Goal: Information Seeking & Learning: Learn about a topic

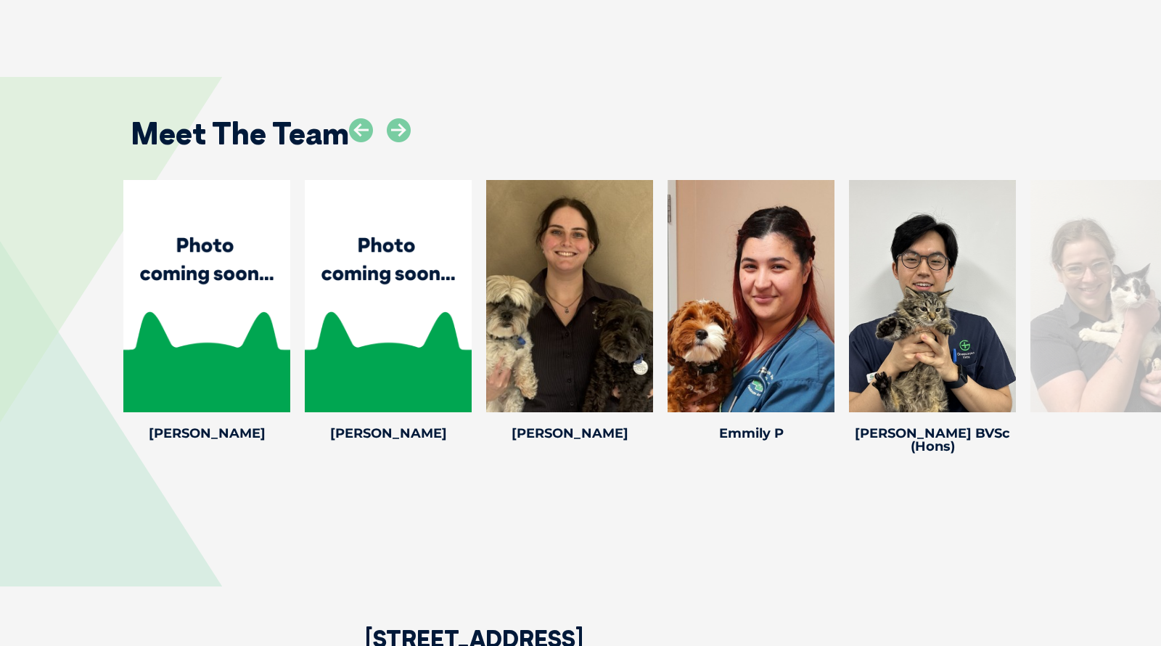
scroll to position [2987, 0]
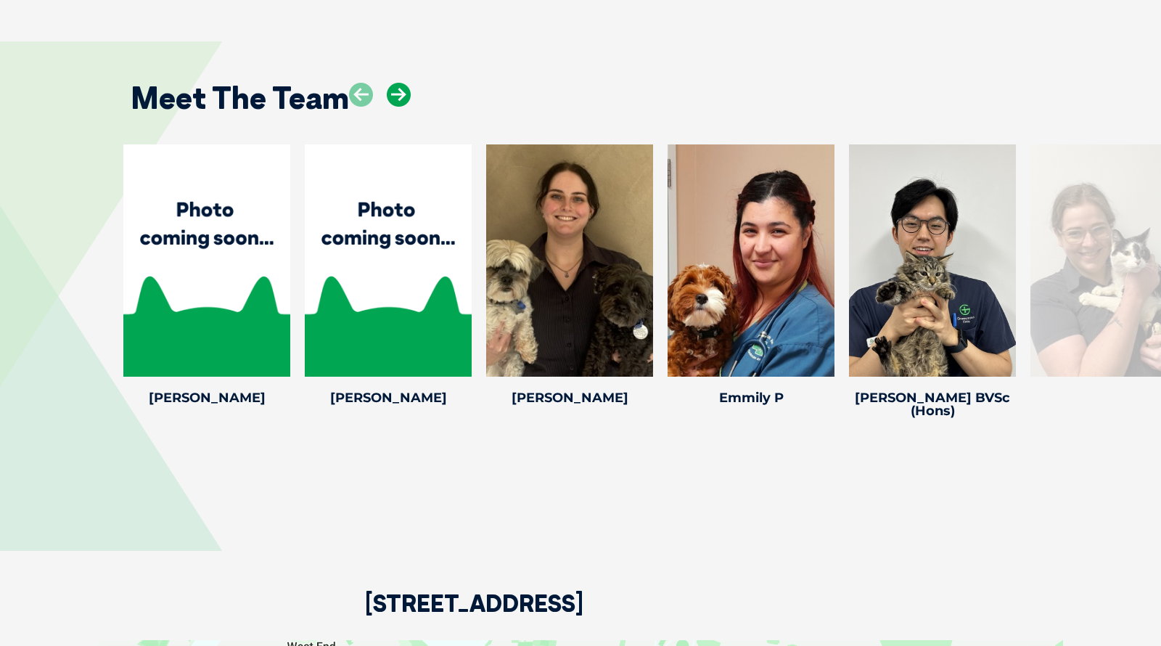
click at [400, 83] on icon at bounding box center [399, 95] width 24 height 24
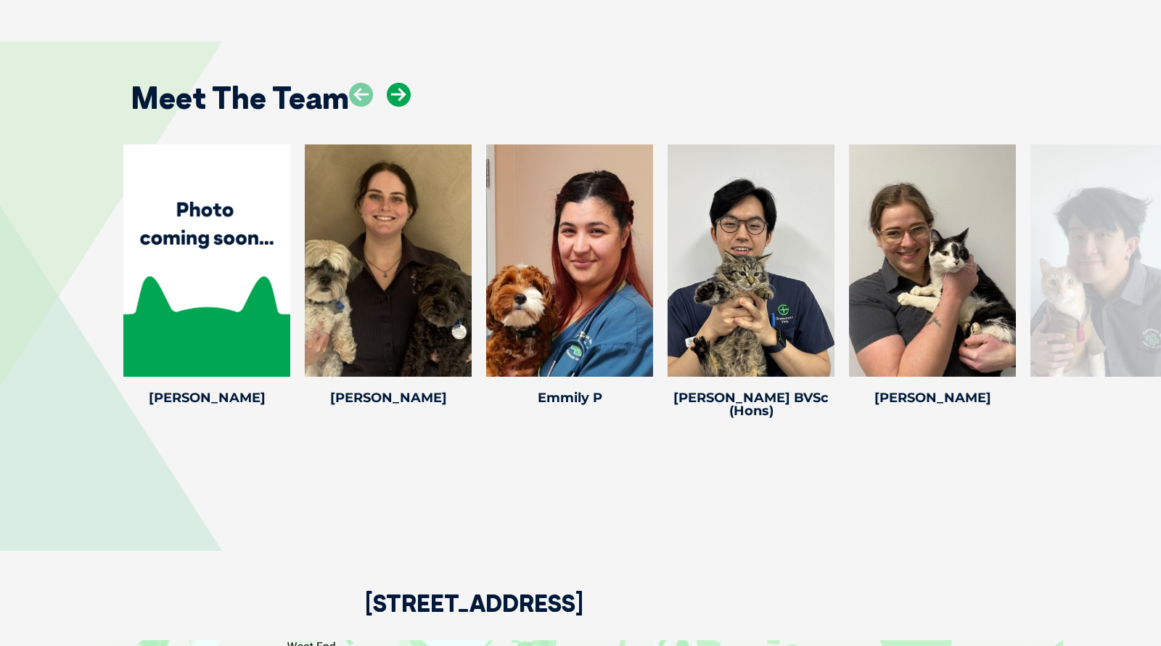
click at [400, 83] on icon at bounding box center [399, 95] width 24 height 24
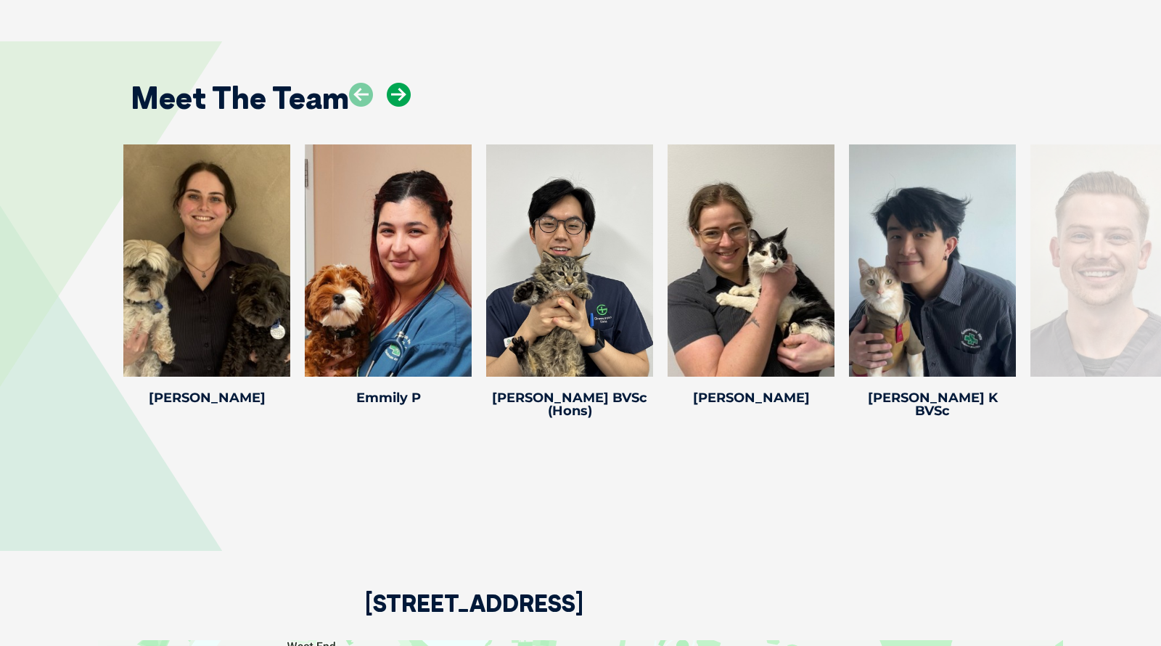
click at [400, 83] on icon at bounding box center [399, 95] width 24 height 24
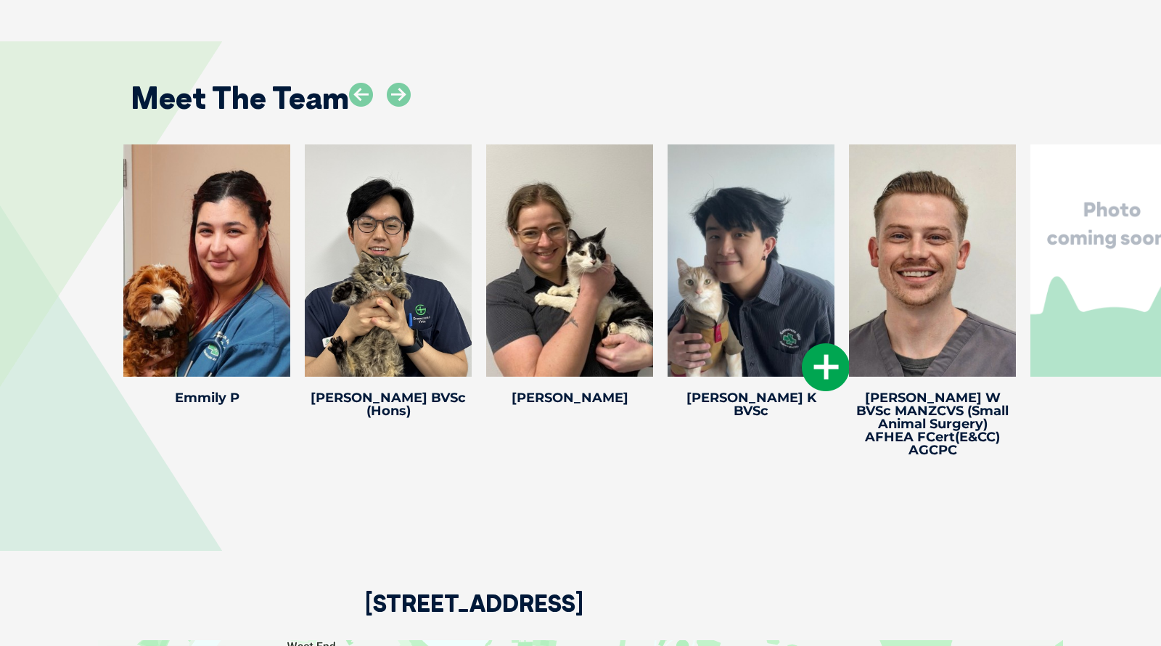
click at [737, 190] on div at bounding box center [751, 260] width 167 height 232
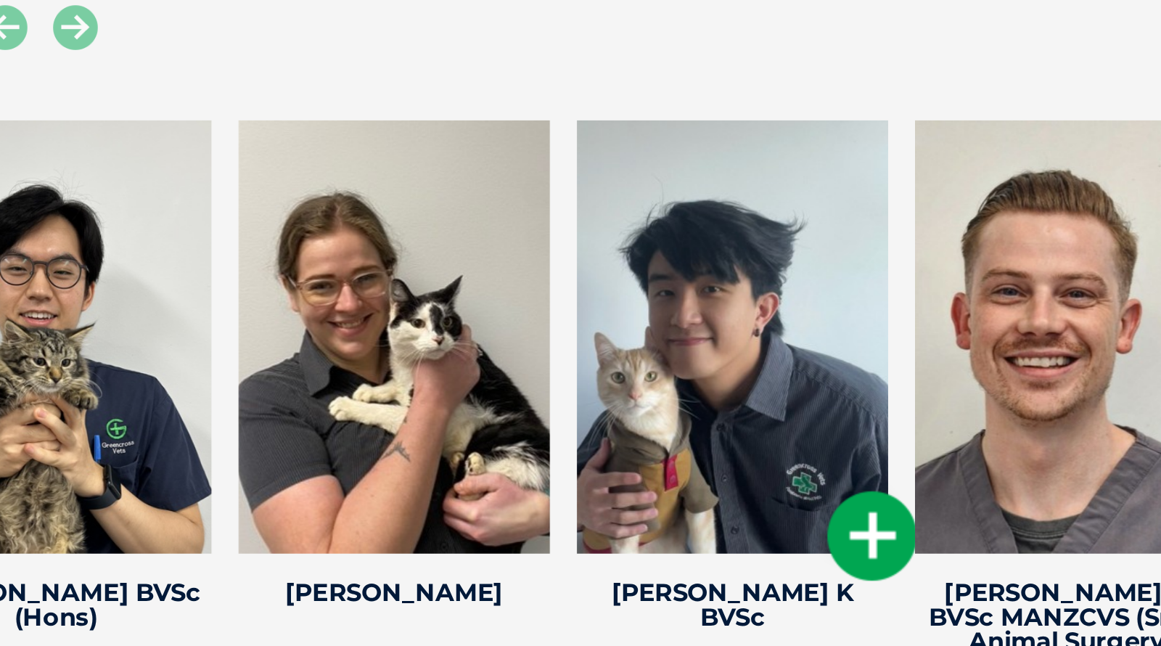
click at [774, 343] on icon at bounding box center [826, 367] width 48 height 48
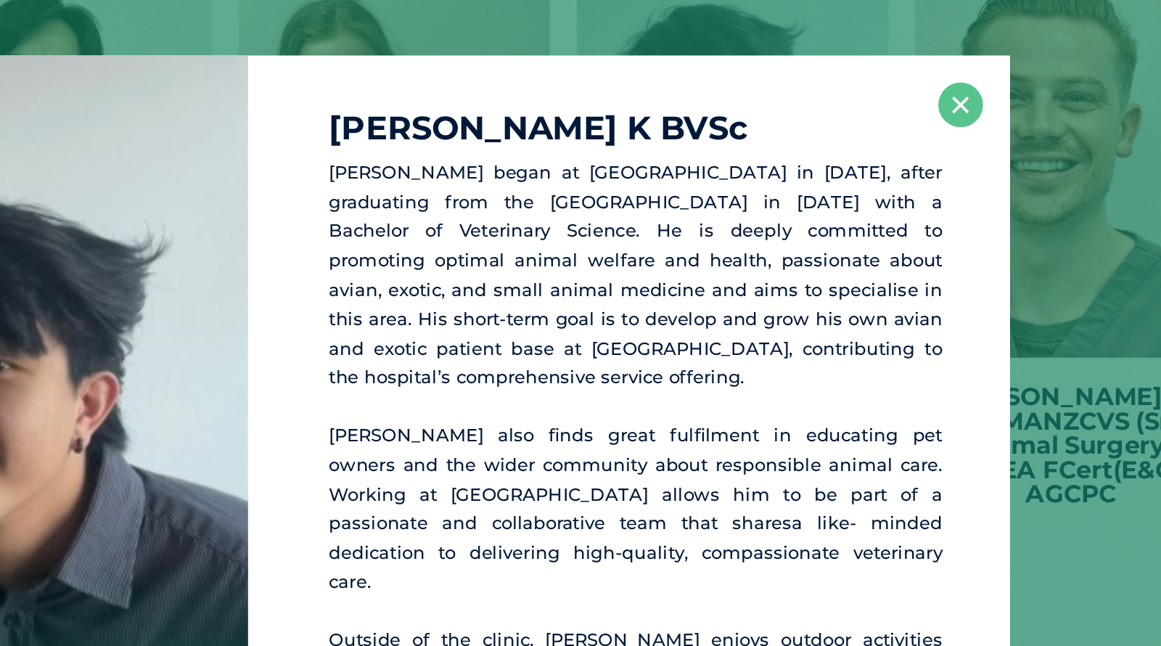
scroll to position [3094, 0]
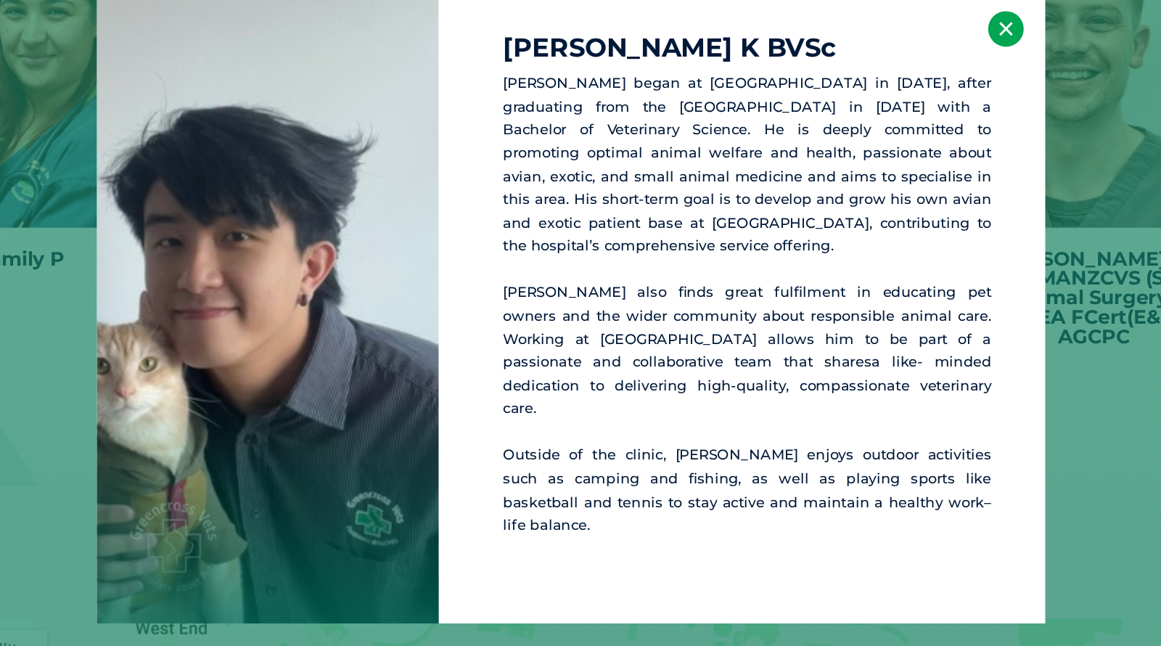
click at [774, 148] on button "×" at bounding box center [874, 136] width 24 height 24
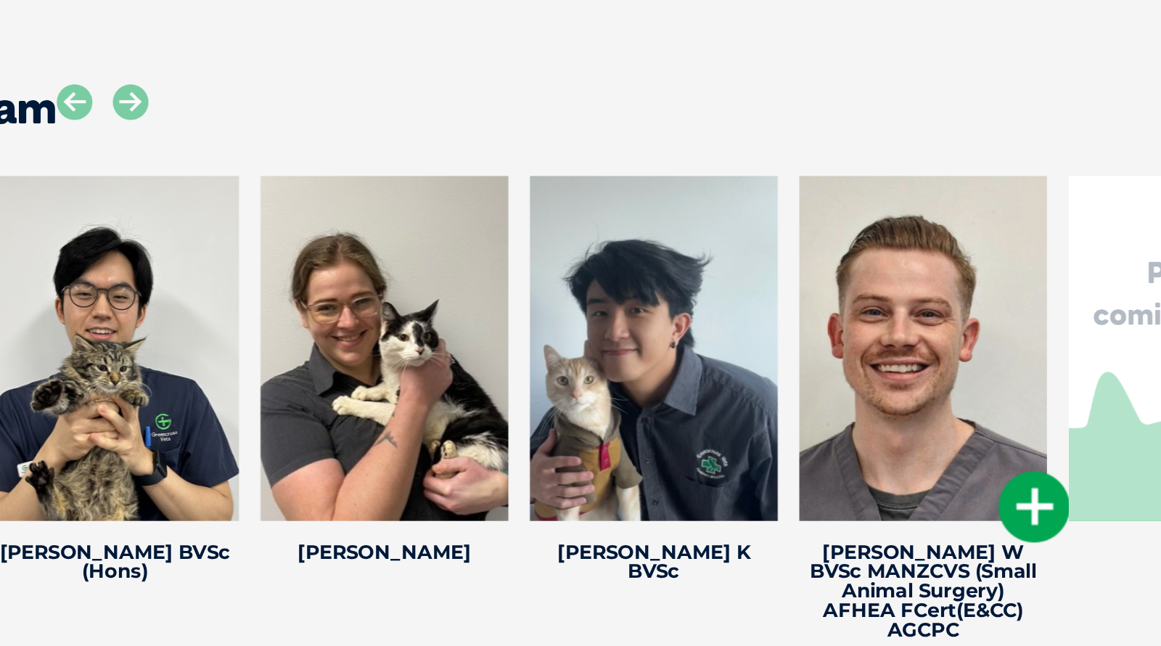
scroll to position [3013, 0]
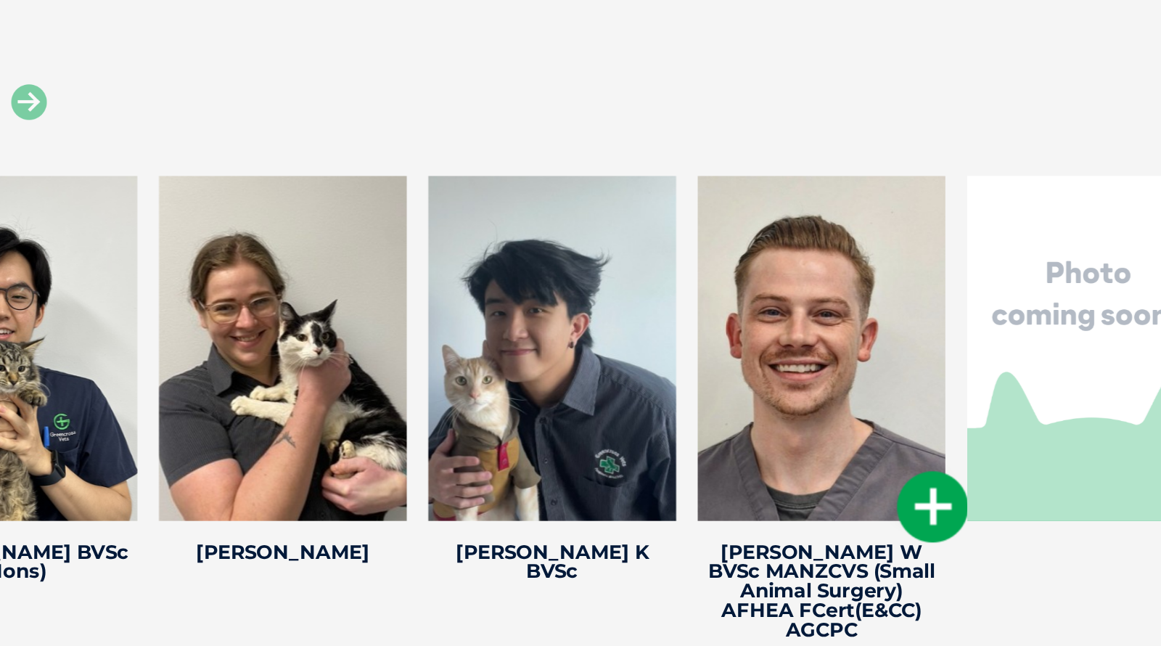
click at [774, 317] on icon at bounding box center [1008, 341] width 48 height 48
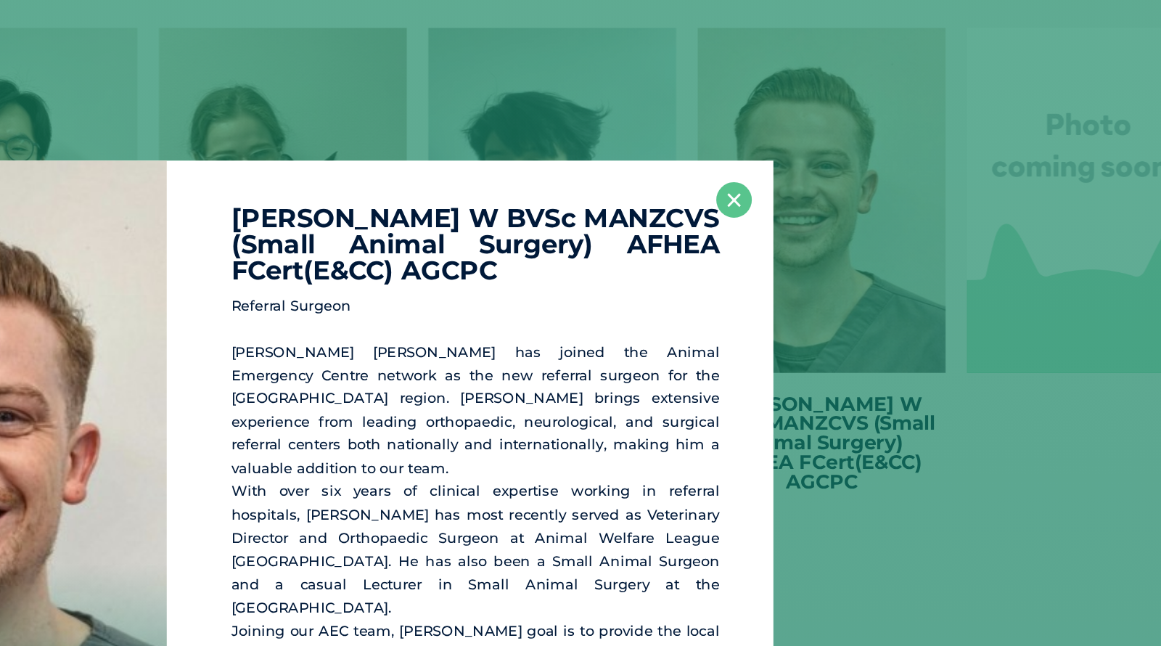
scroll to position [3112, 0]
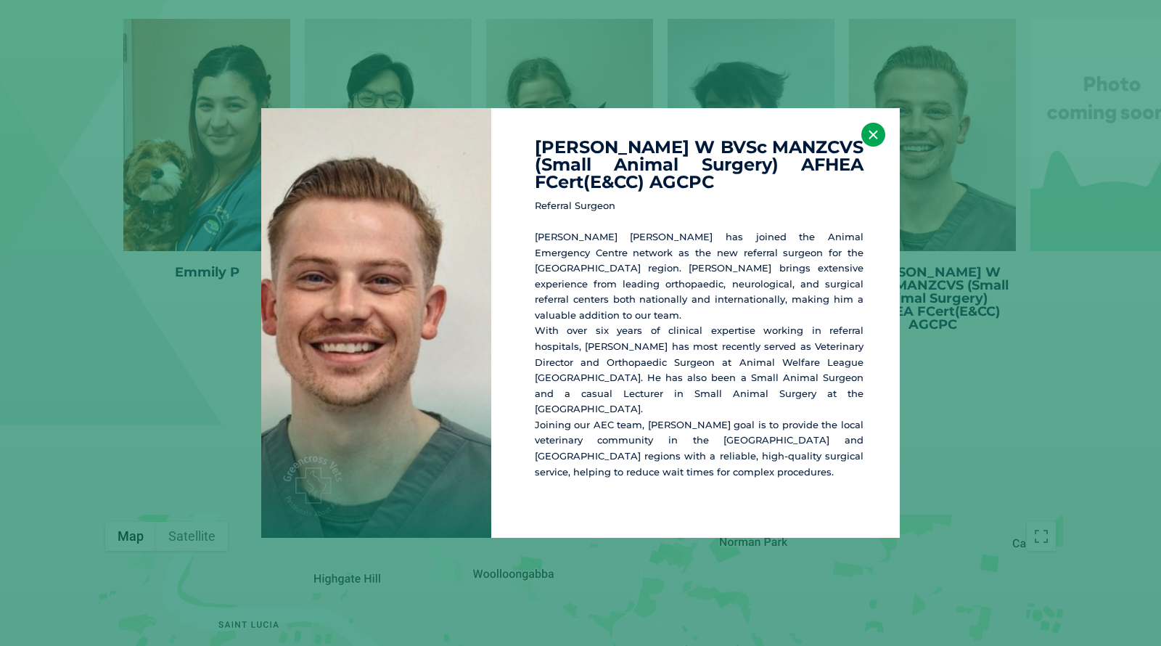
click at [774, 142] on button "×" at bounding box center [874, 135] width 24 height 24
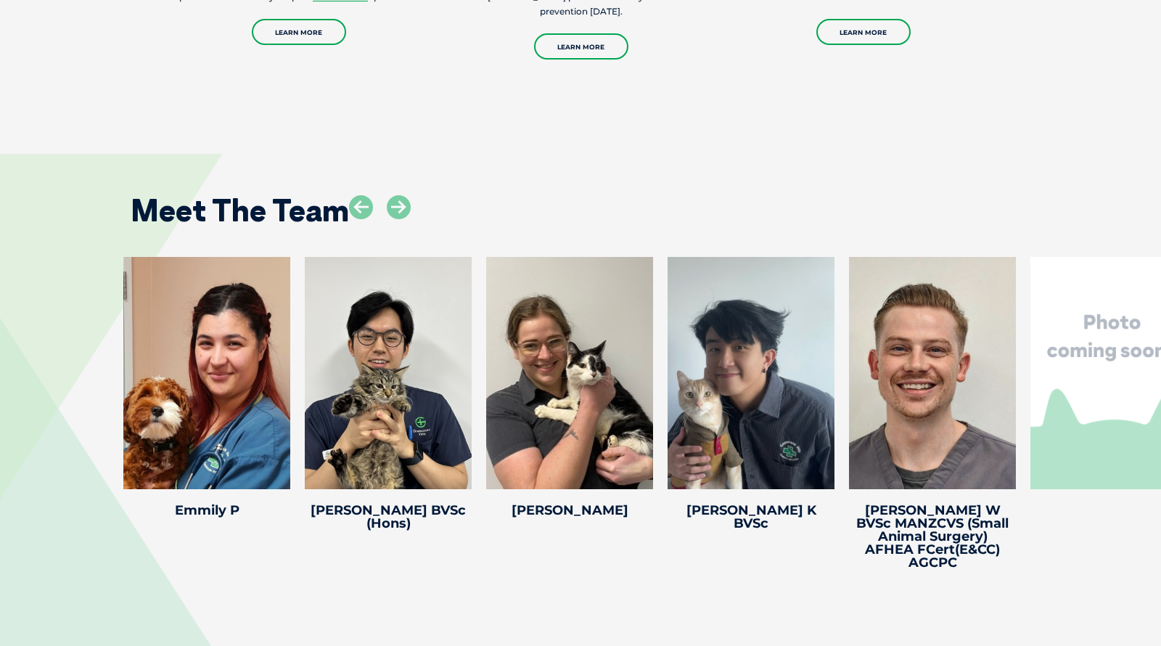
scroll to position [2844, 0]
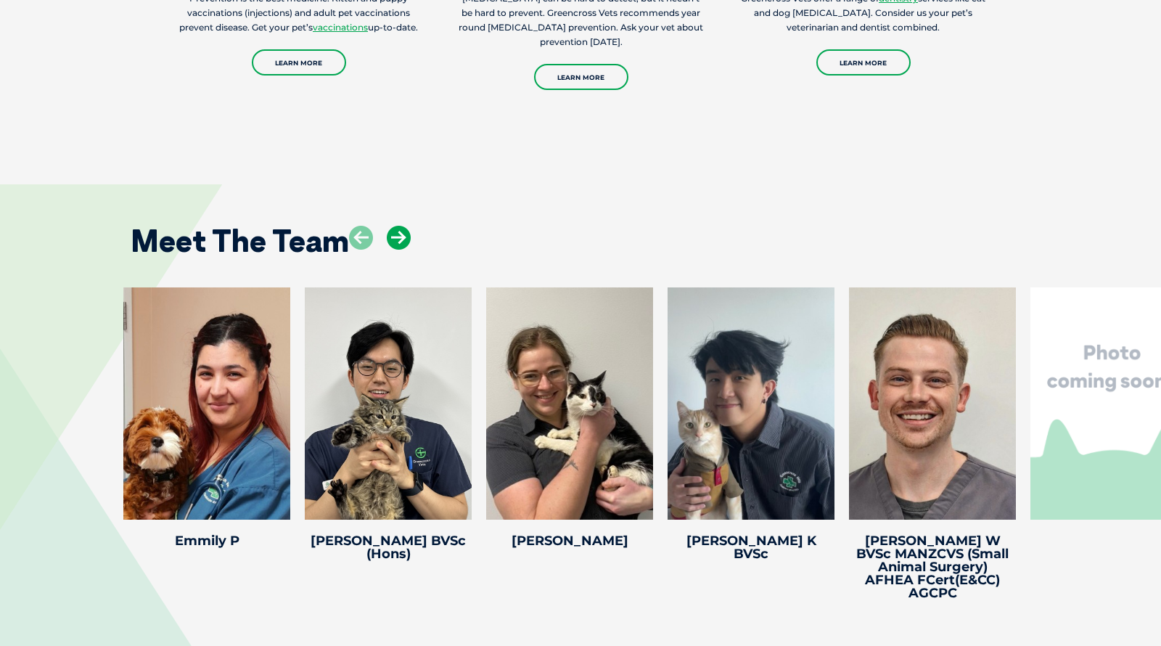
click at [393, 226] on icon at bounding box center [399, 238] width 24 height 24
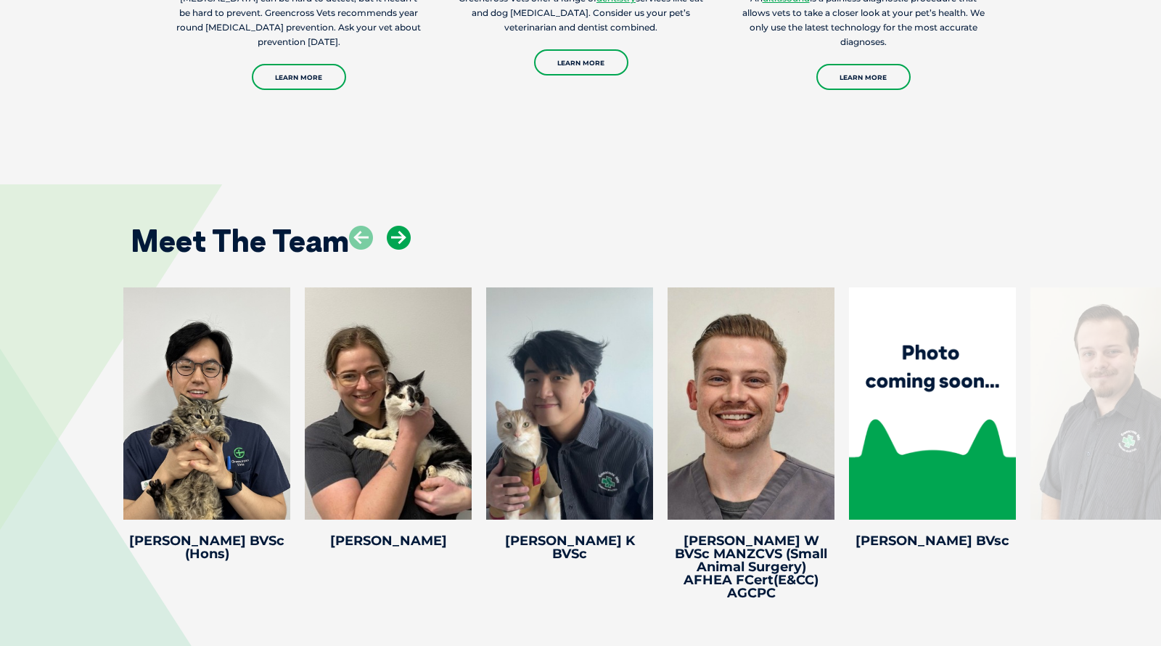
click at [393, 226] on icon at bounding box center [399, 238] width 24 height 24
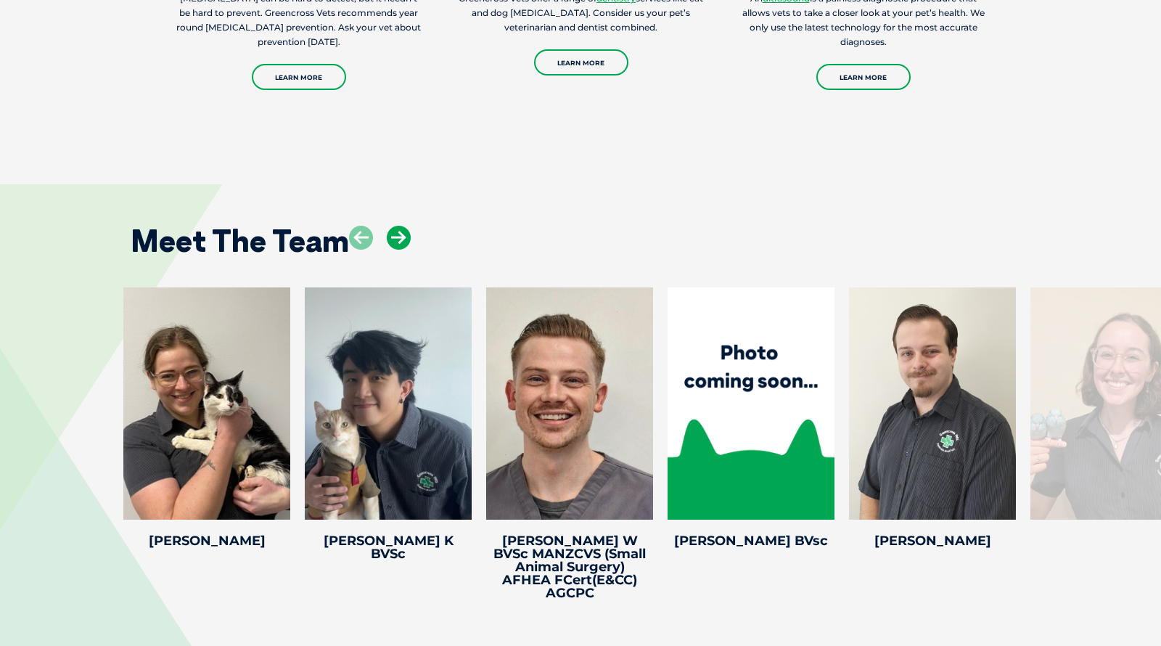
click at [393, 226] on icon at bounding box center [399, 238] width 24 height 24
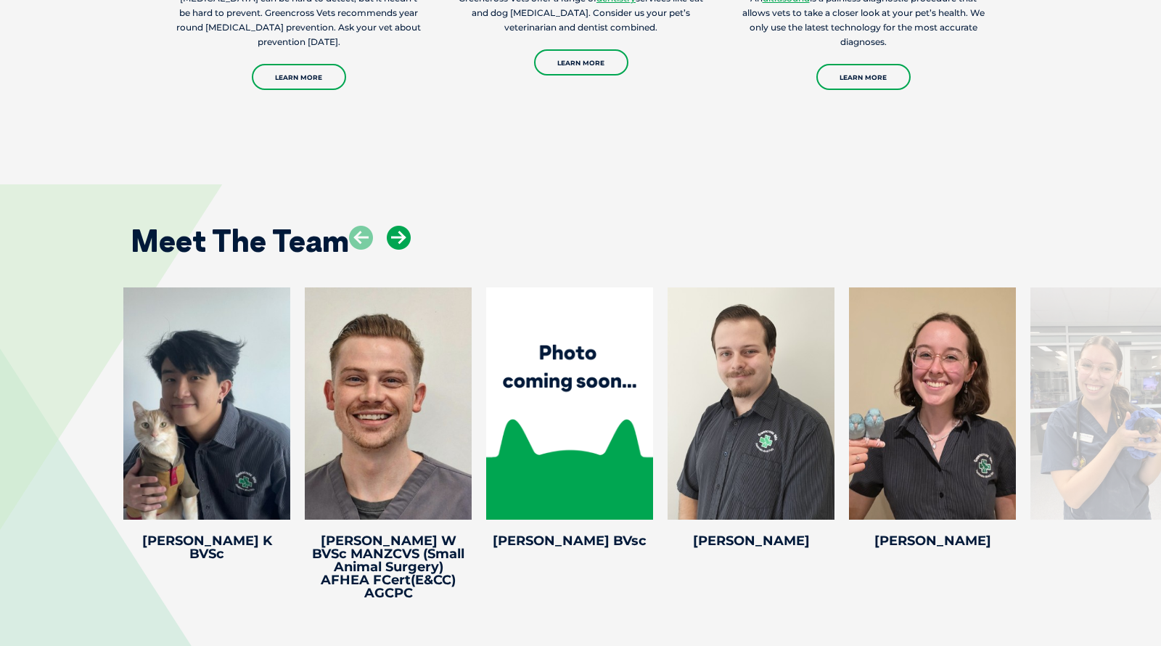
click at [393, 226] on icon at bounding box center [399, 238] width 24 height 24
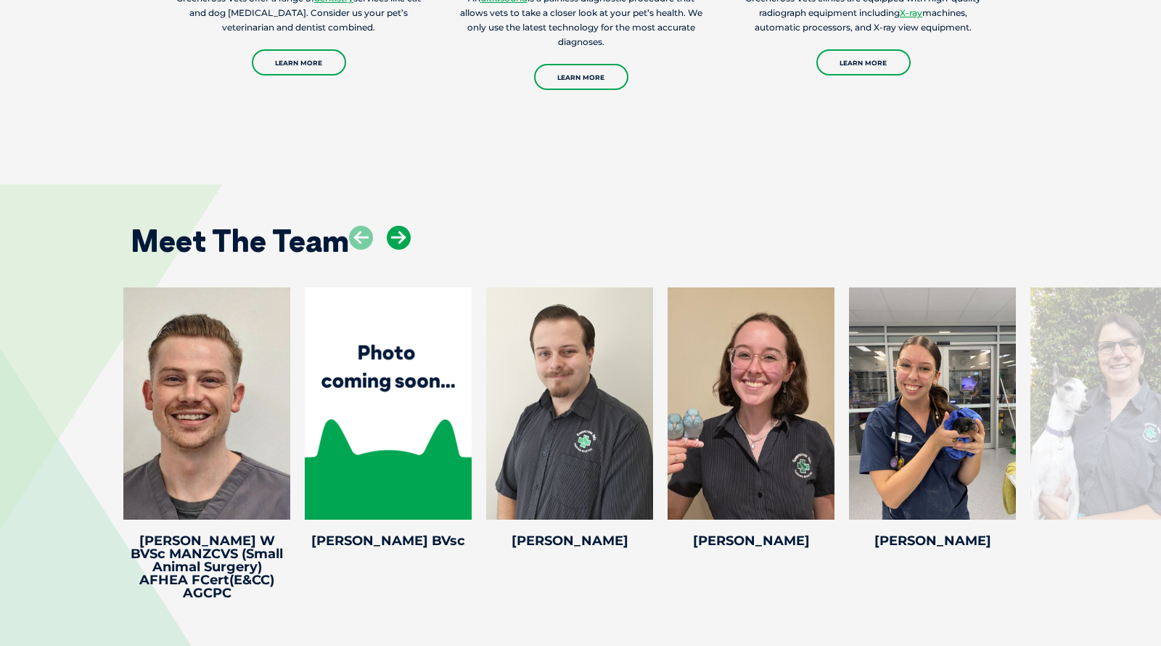
click at [393, 226] on icon at bounding box center [399, 238] width 24 height 24
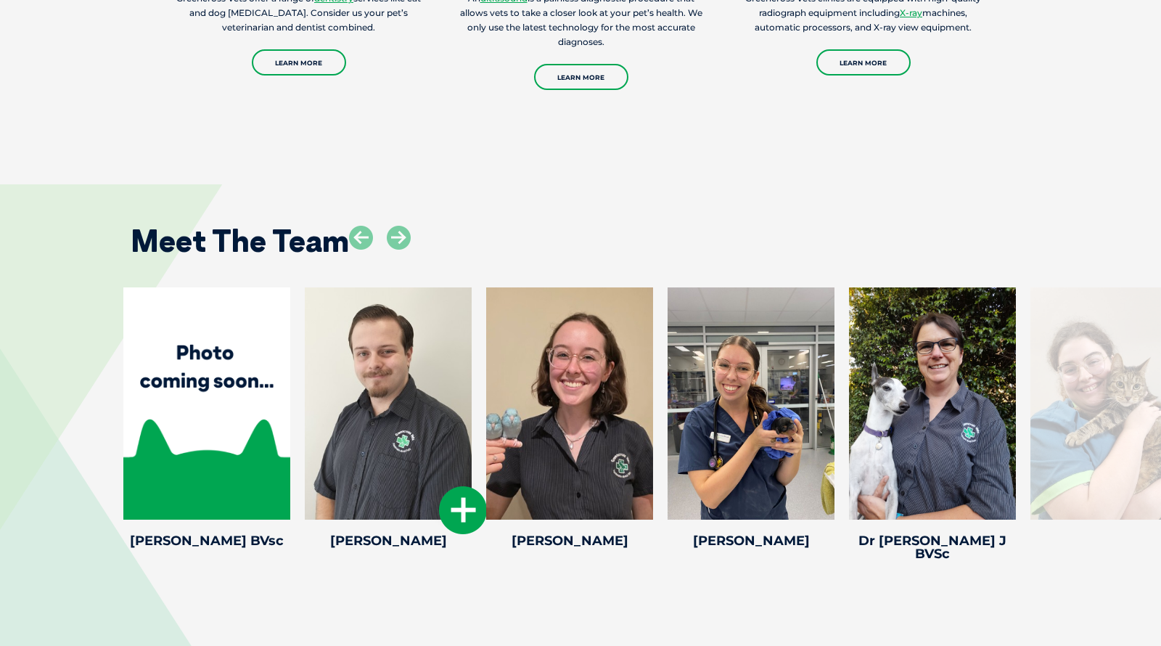
click at [406, 348] on div at bounding box center [388, 403] width 167 height 232
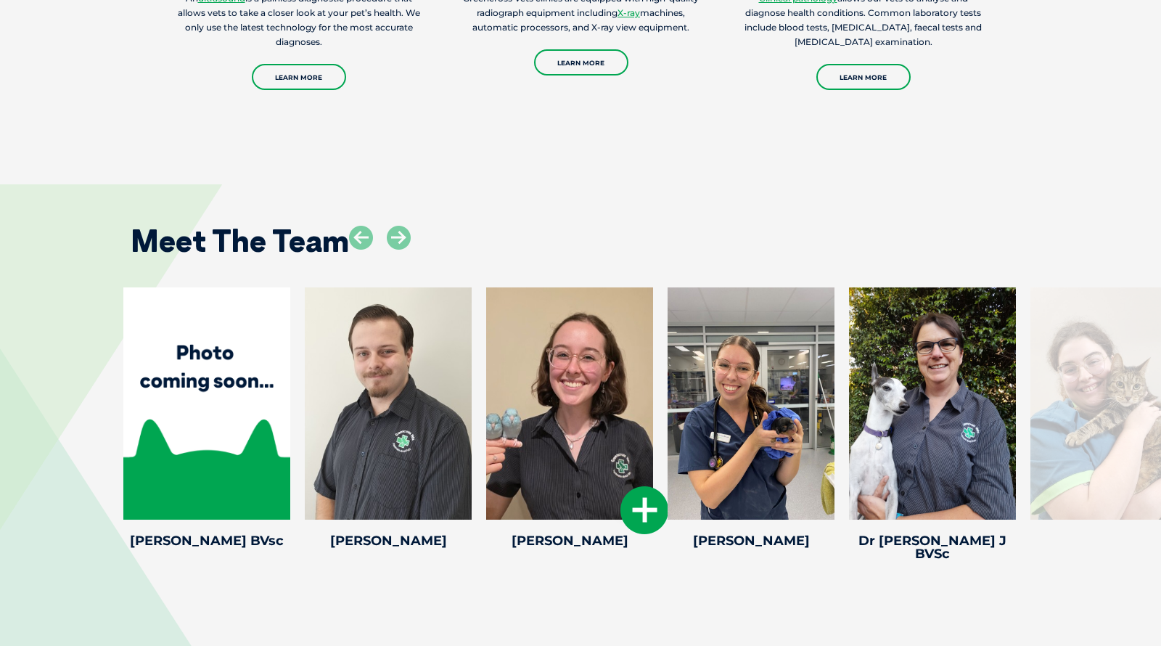
click at [629, 486] on icon at bounding box center [645, 510] width 48 height 48
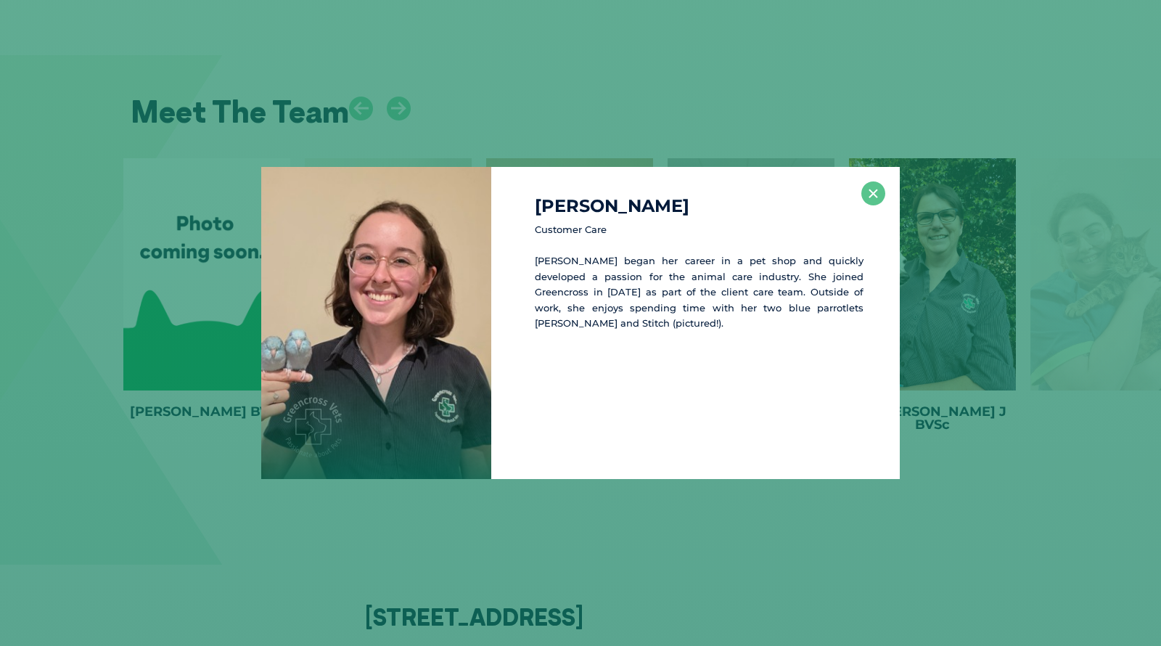
scroll to position [2984, 0]
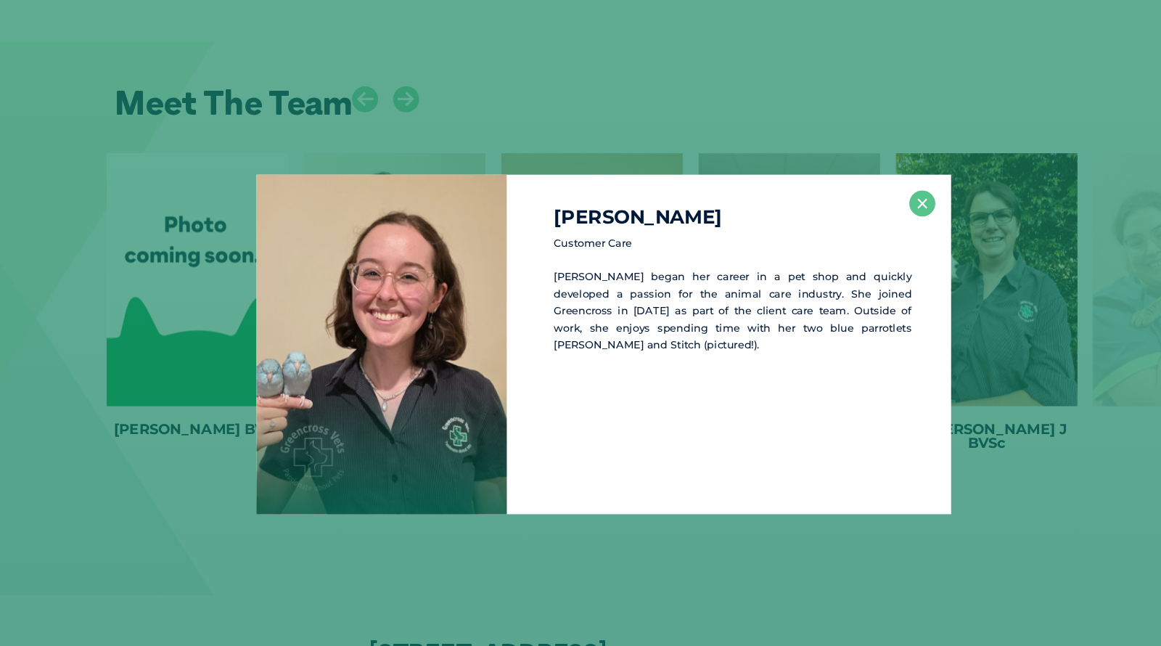
click at [774, 193] on div "[PERSON_NAME] Customer Care [PERSON_NAME] began her career in a pet shop and qu…" at bounding box center [695, 323] width 409 height 312
click at [774, 193] on button "×" at bounding box center [874, 193] width 24 height 24
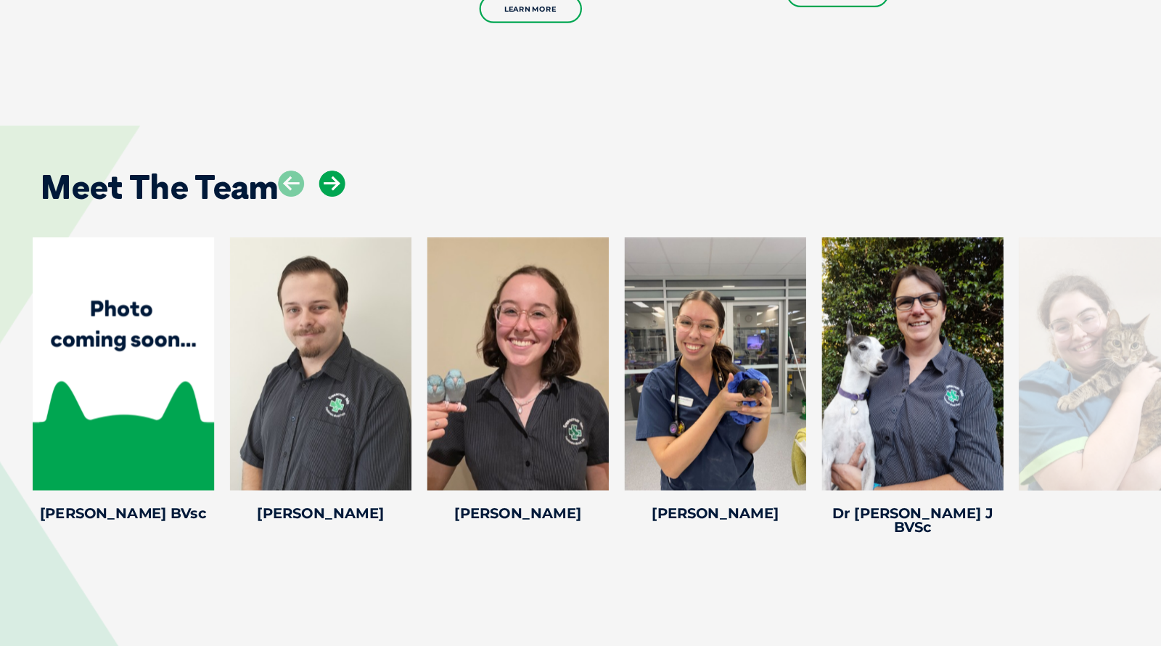
scroll to position [2832, 0]
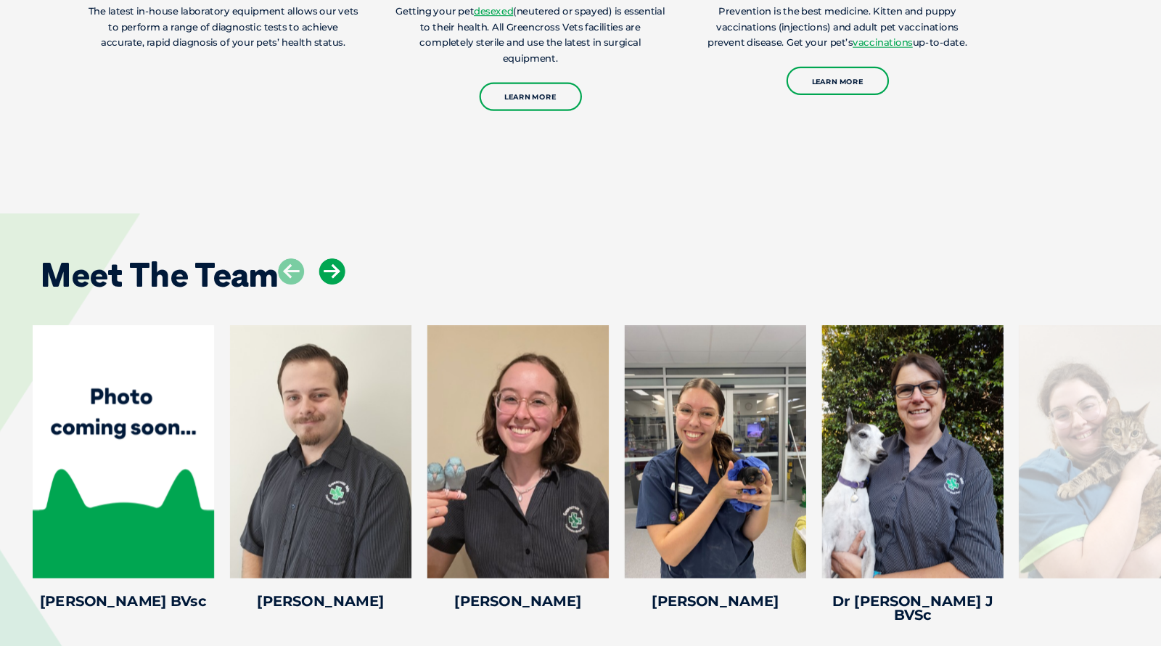
click at [394, 237] on icon at bounding box center [399, 249] width 24 height 24
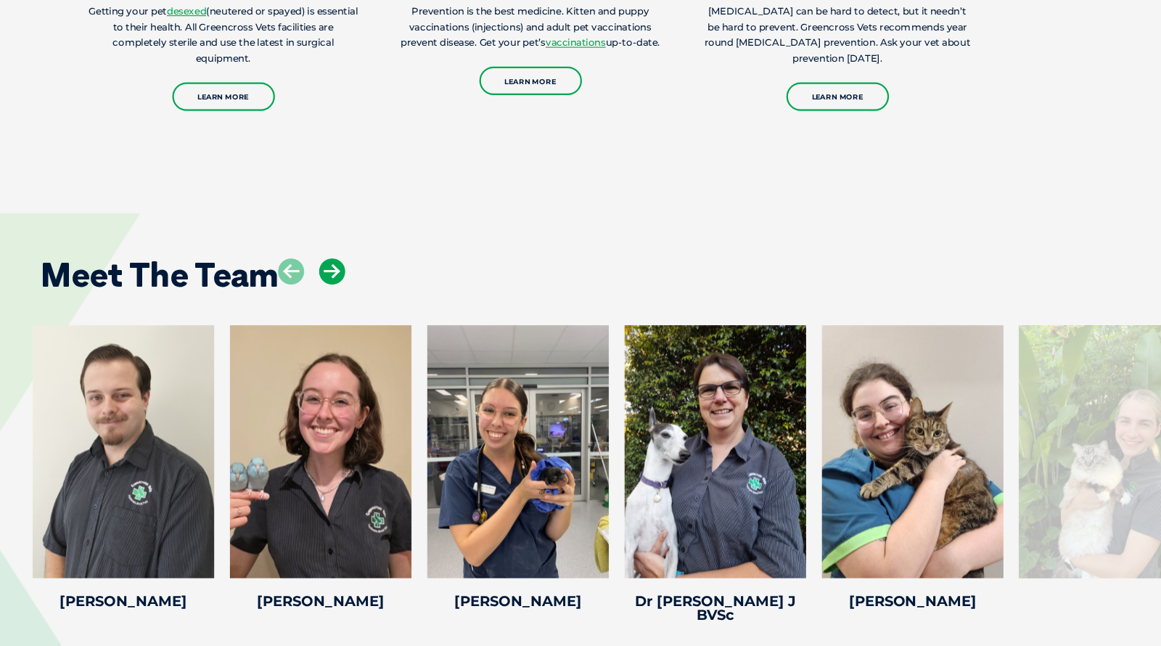
click at [394, 237] on icon at bounding box center [399, 249] width 24 height 24
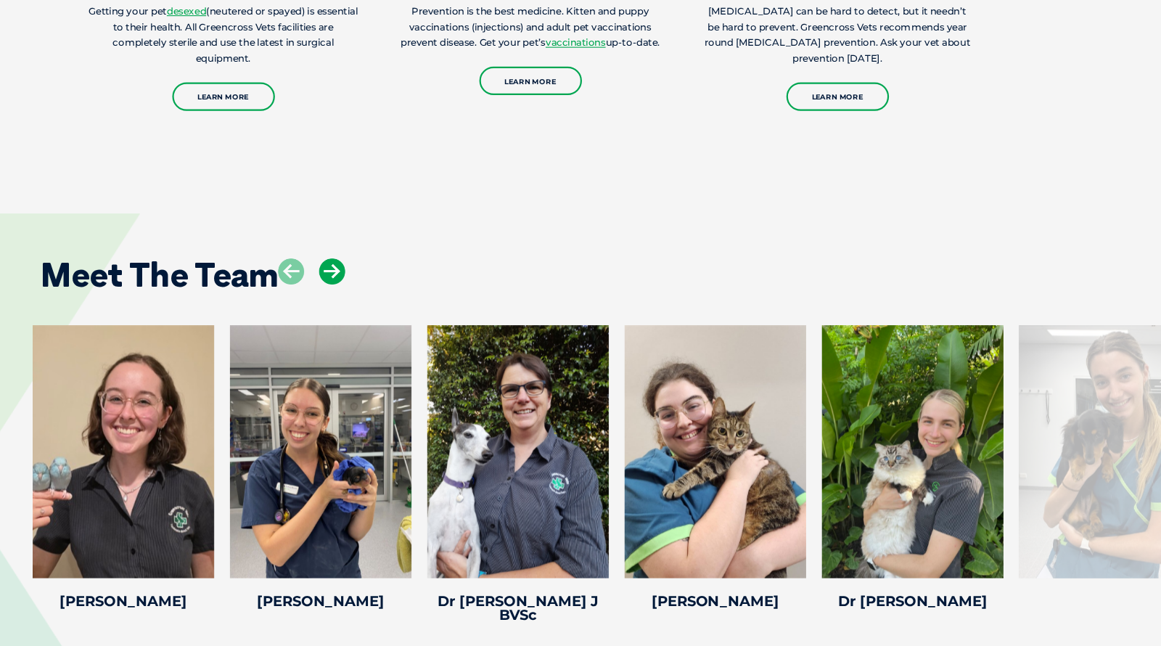
click at [394, 237] on icon at bounding box center [399, 249] width 24 height 24
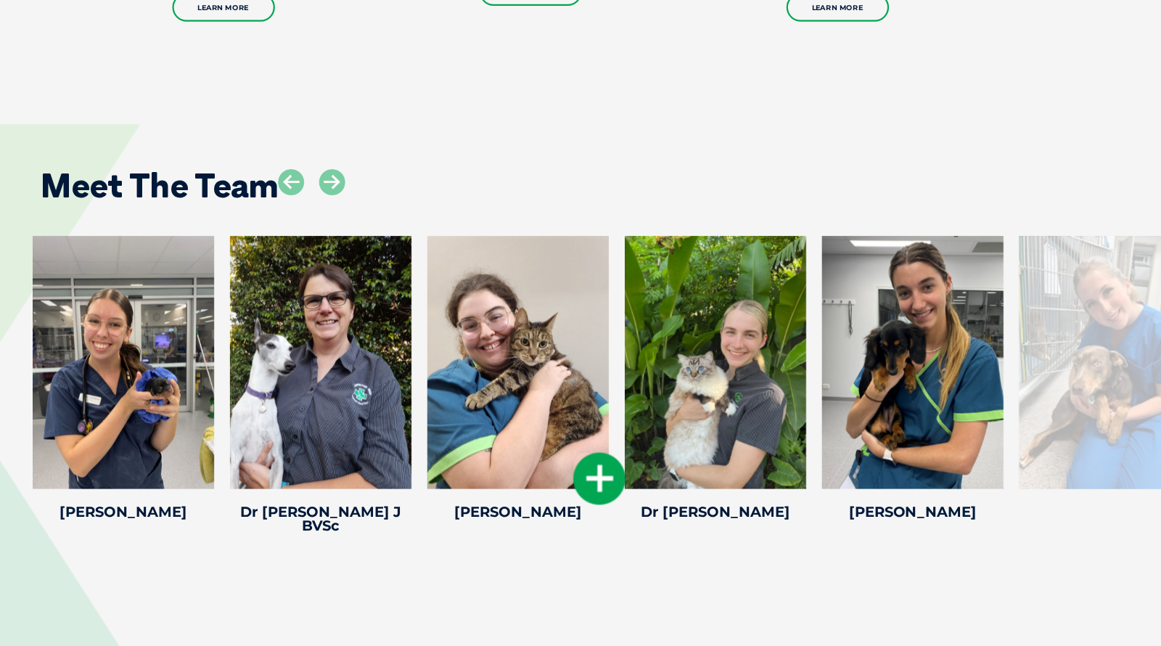
scroll to position [2862, 0]
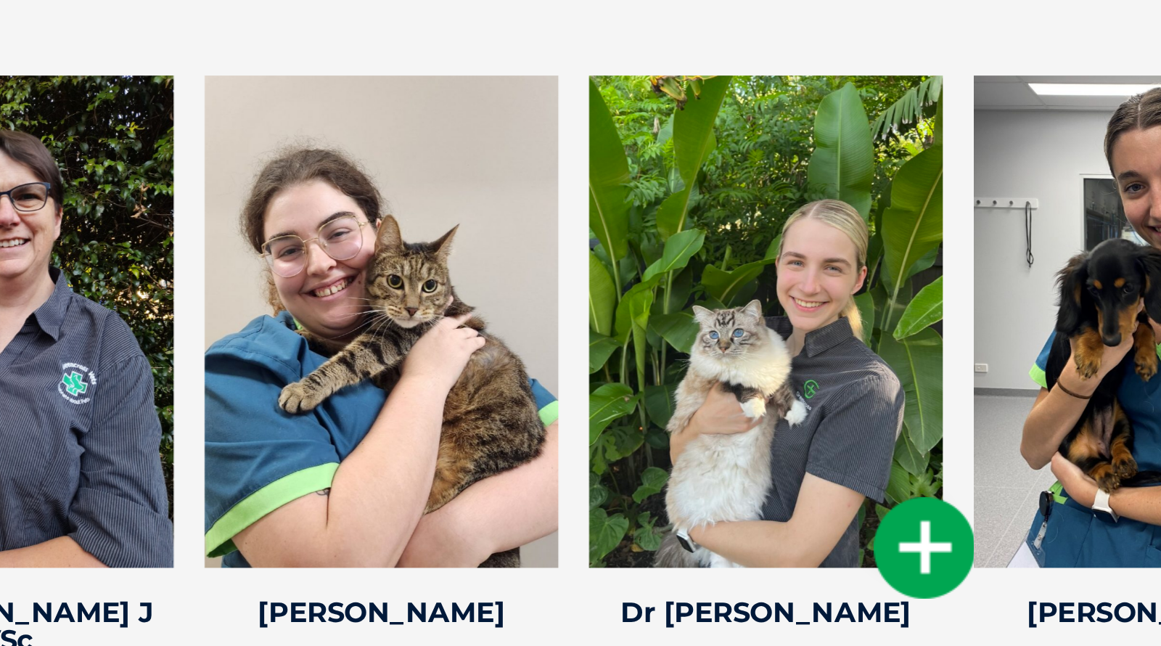
click at [774, 468] on icon at bounding box center [826, 492] width 48 height 48
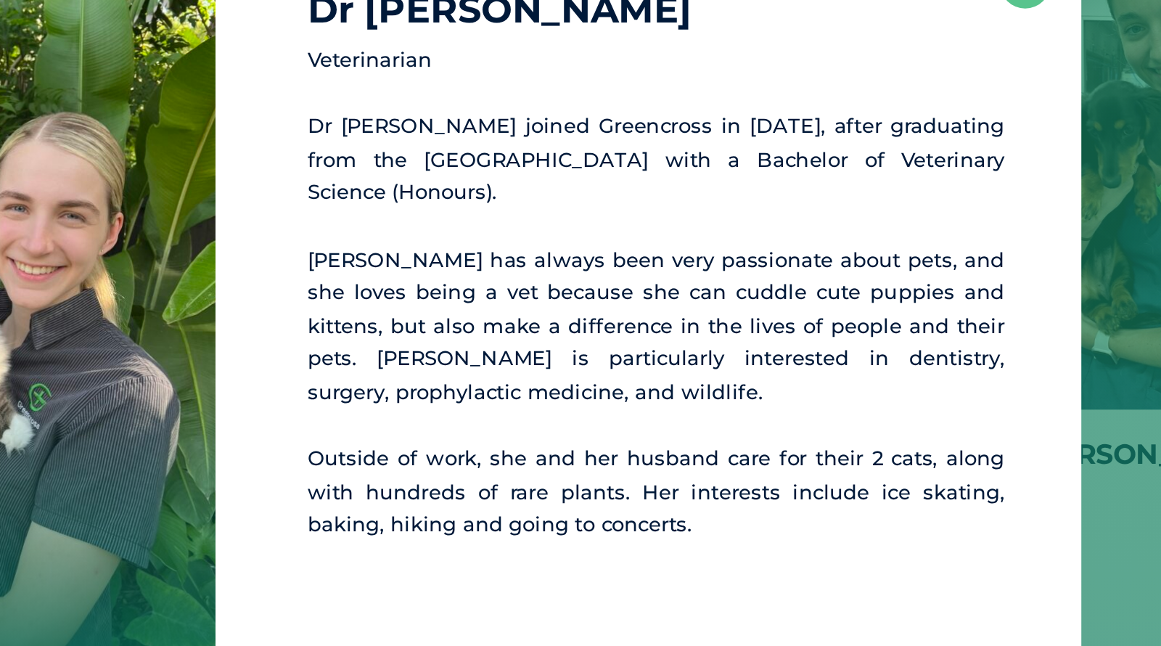
scroll to position [2988, 0]
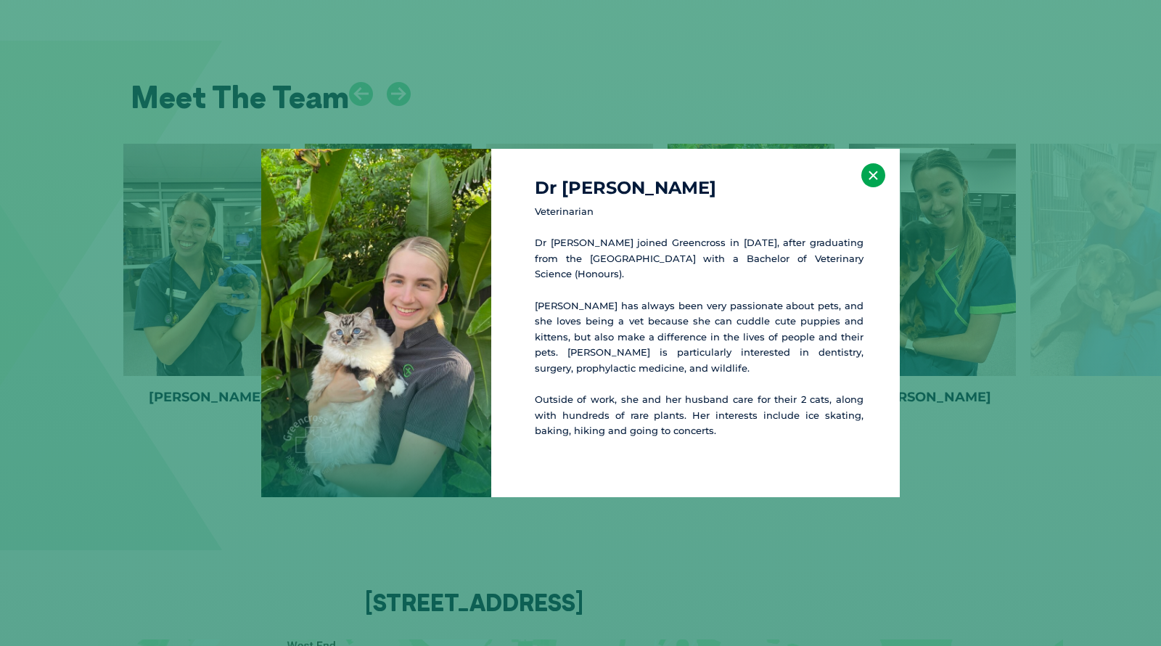
click at [774, 173] on button "×" at bounding box center [874, 175] width 24 height 24
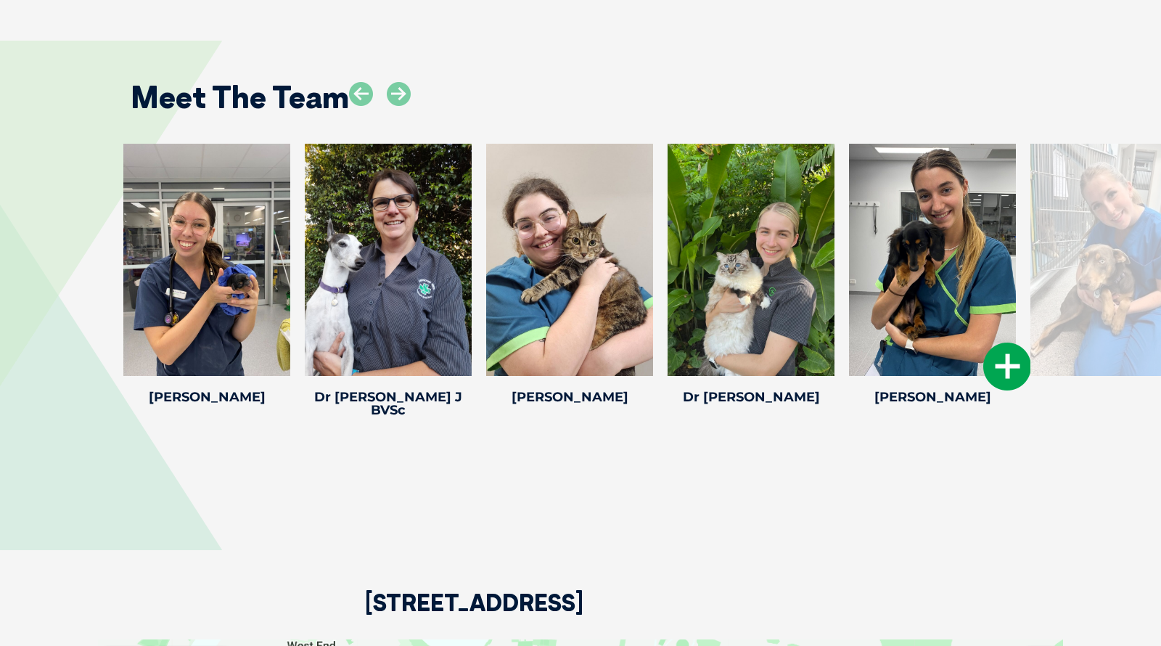
click at [774, 176] on div at bounding box center [932, 260] width 167 height 232
click at [774, 343] on icon at bounding box center [1008, 367] width 48 height 48
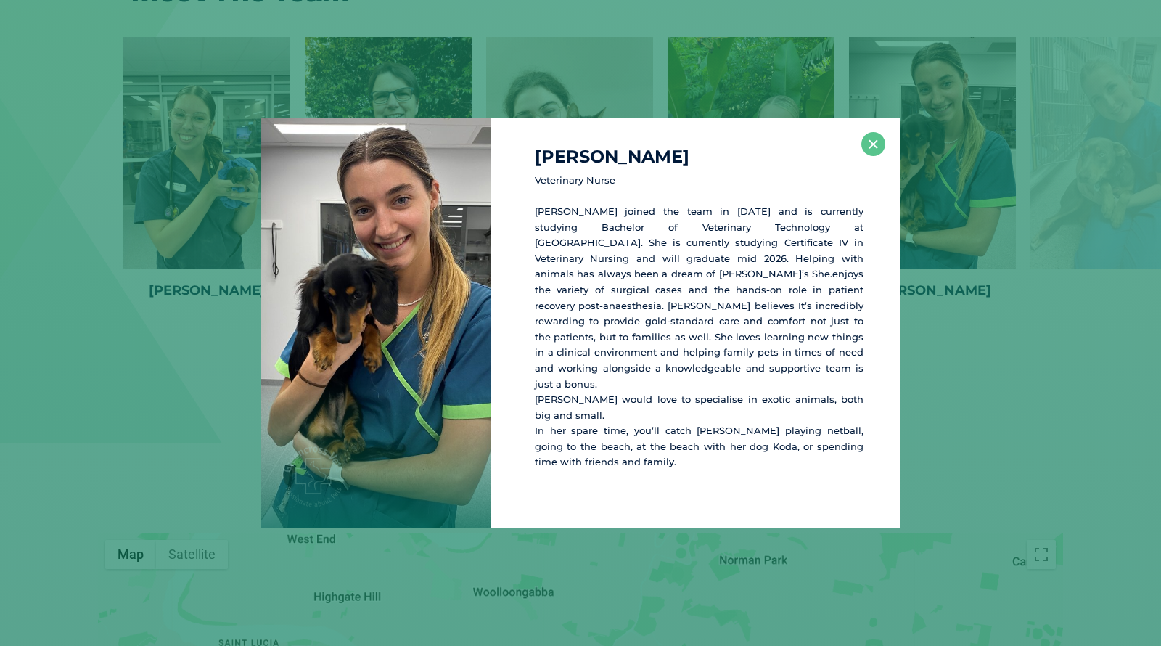
scroll to position [3094, 0]
click at [774, 143] on button "×" at bounding box center [874, 144] width 24 height 24
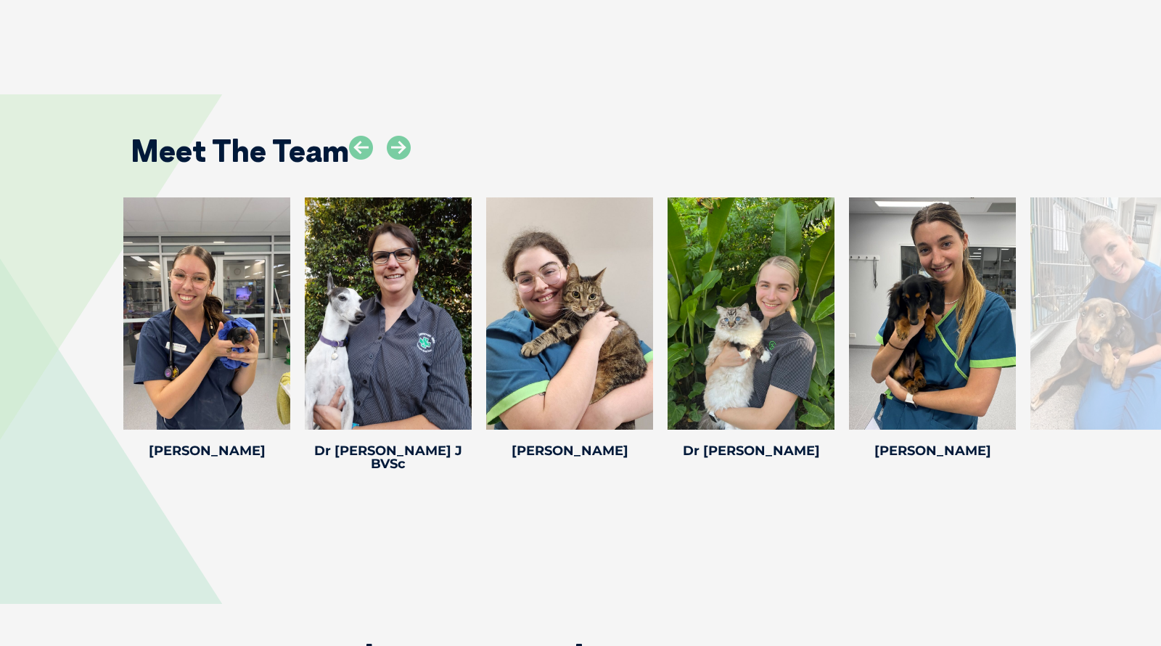
scroll to position [2920, 0]
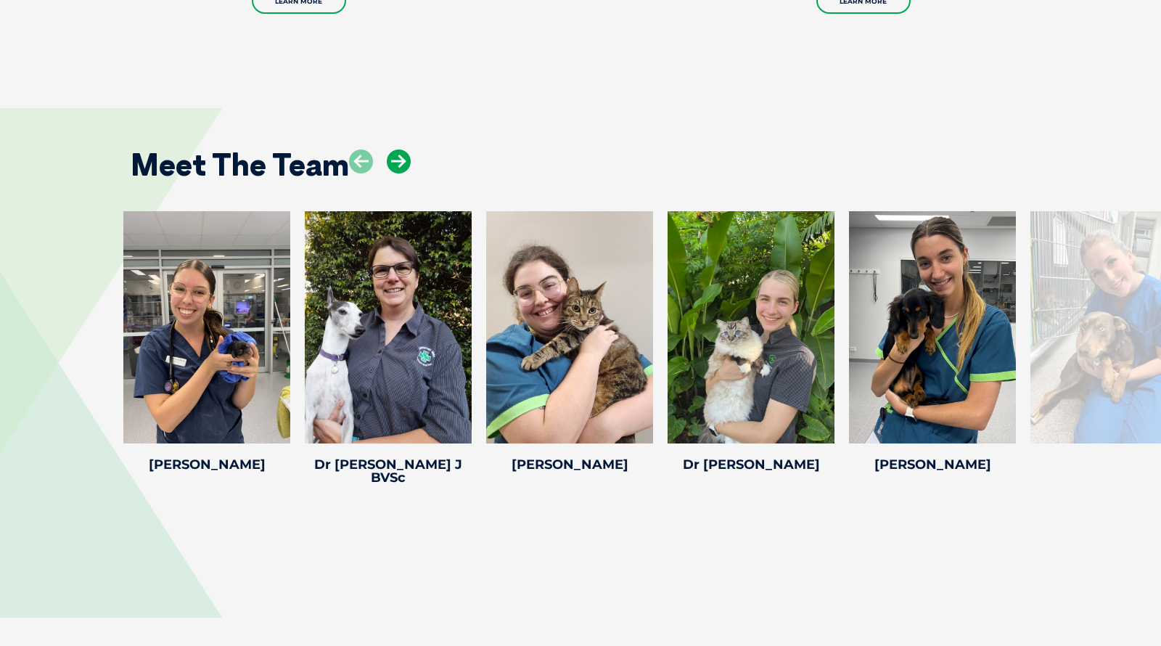
click at [394, 150] on icon at bounding box center [399, 162] width 24 height 24
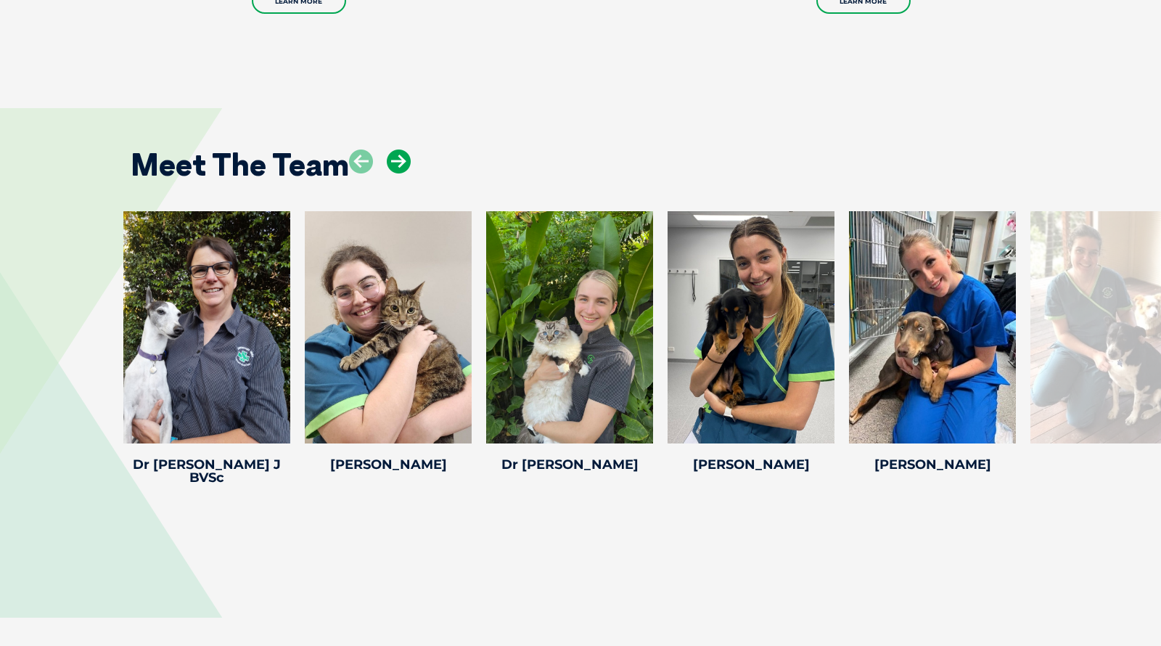
click at [394, 150] on icon at bounding box center [399, 162] width 24 height 24
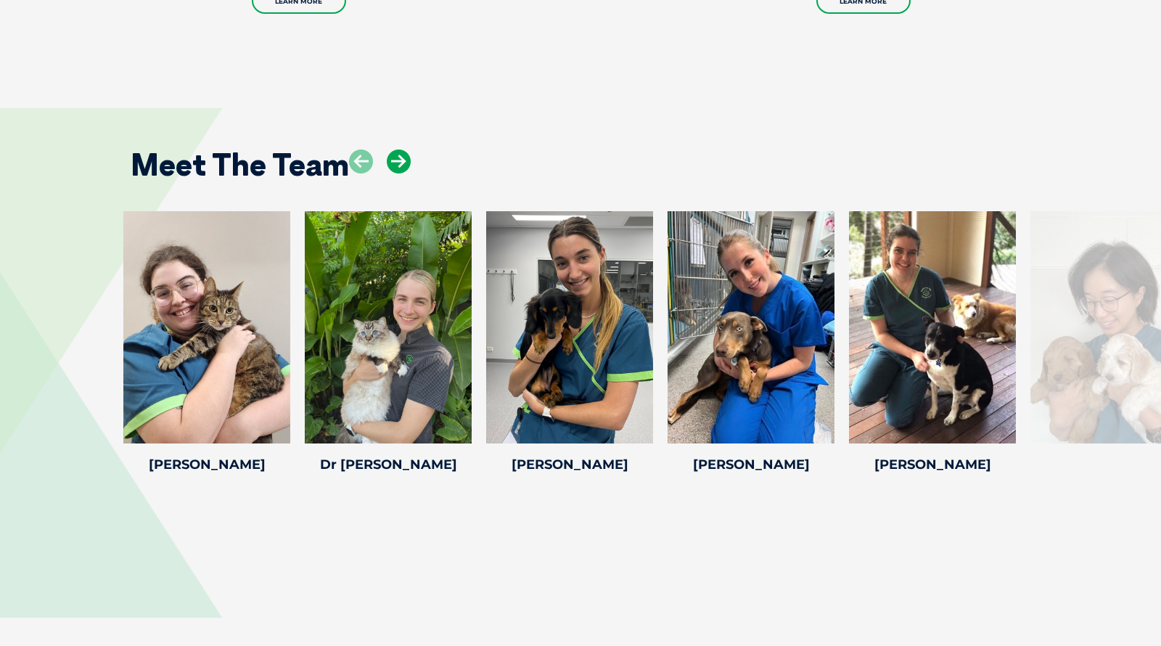
click at [394, 150] on icon at bounding box center [399, 162] width 24 height 24
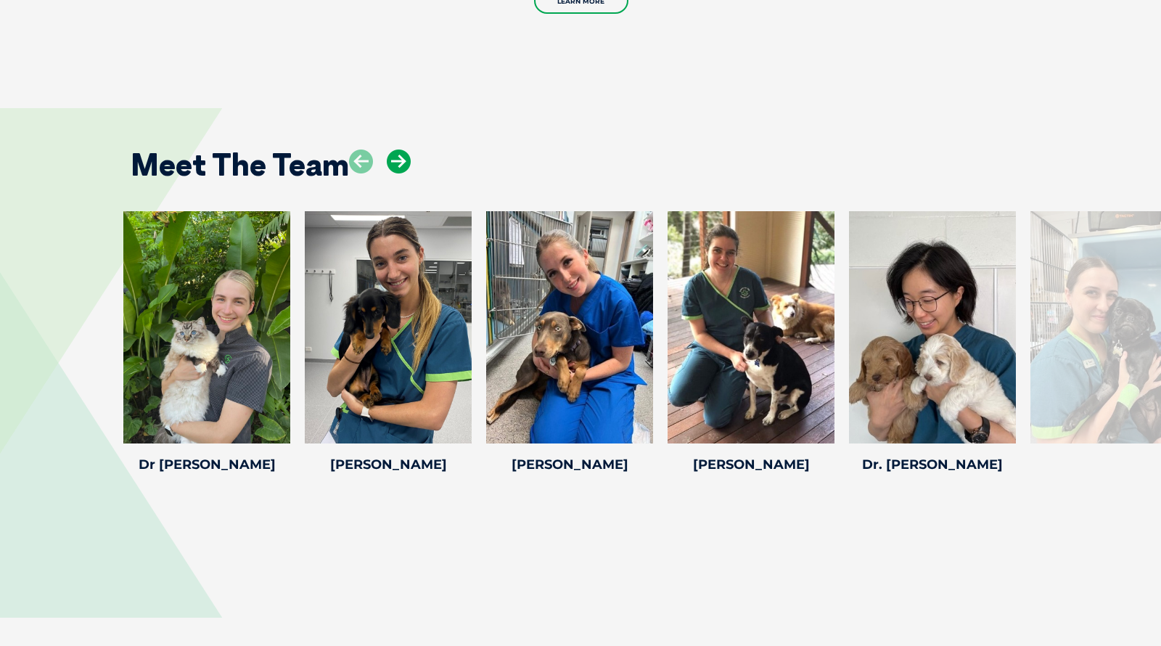
click at [394, 150] on icon at bounding box center [399, 162] width 24 height 24
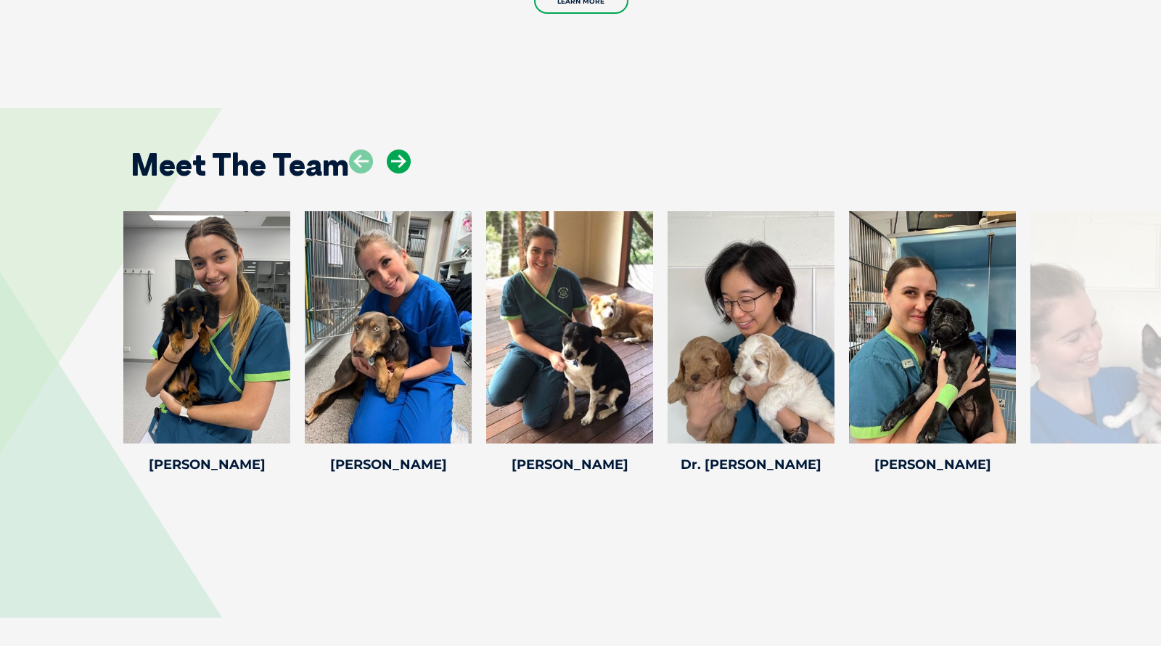
click at [393, 150] on icon at bounding box center [399, 162] width 24 height 24
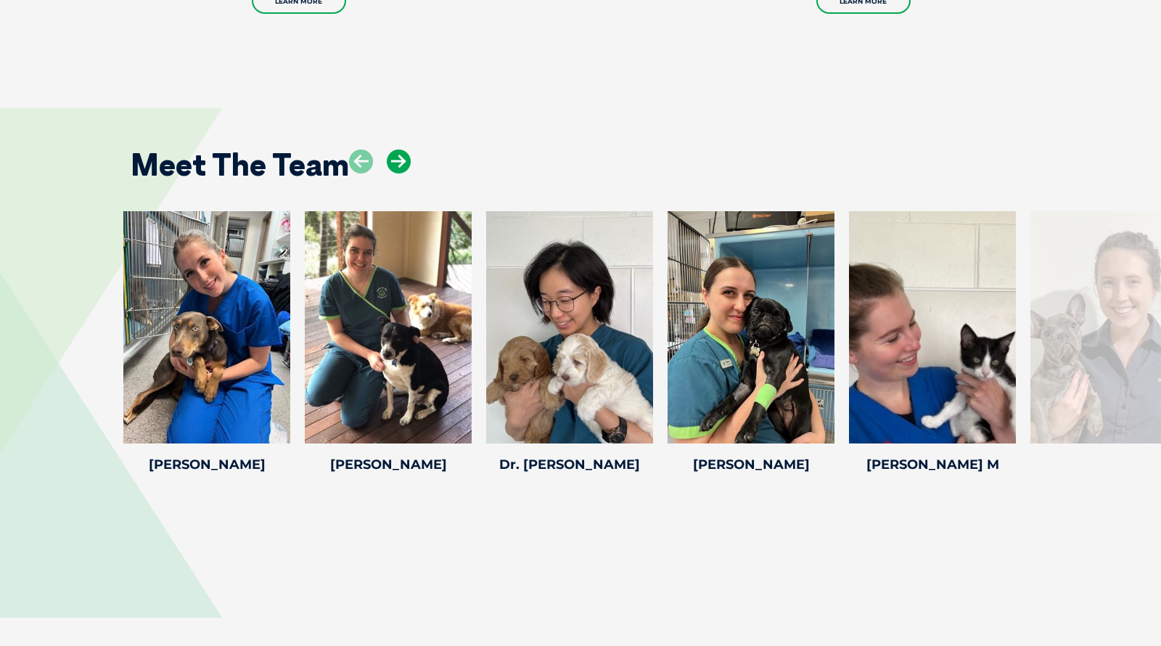
click at [394, 150] on icon at bounding box center [399, 162] width 24 height 24
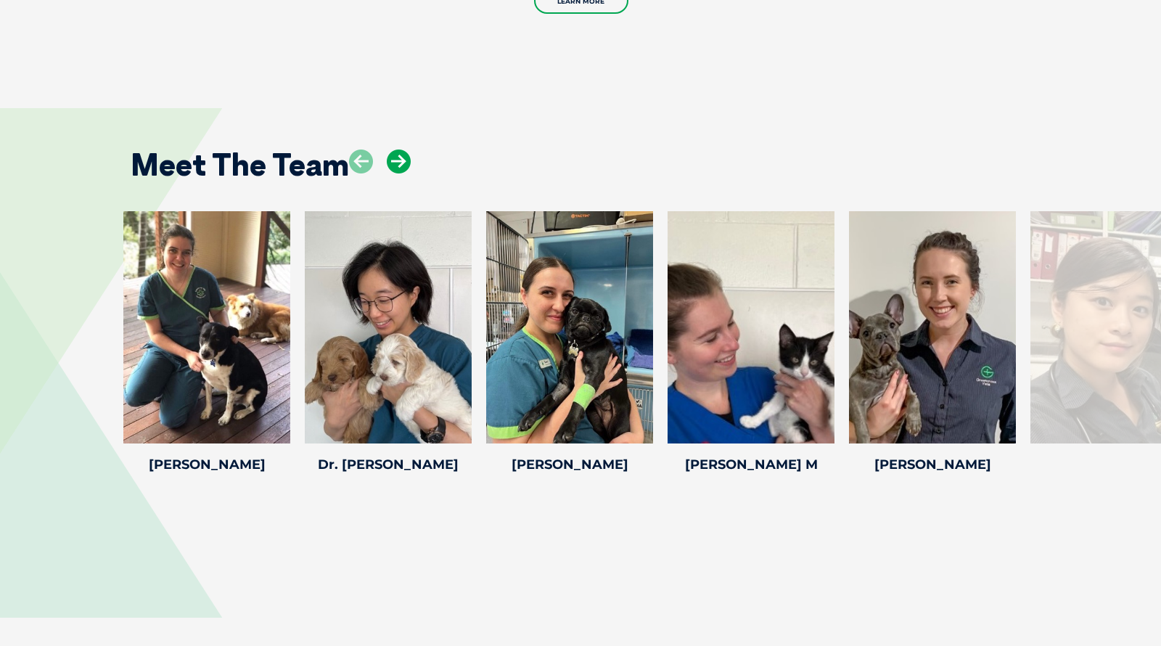
click at [395, 150] on icon at bounding box center [399, 162] width 24 height 24
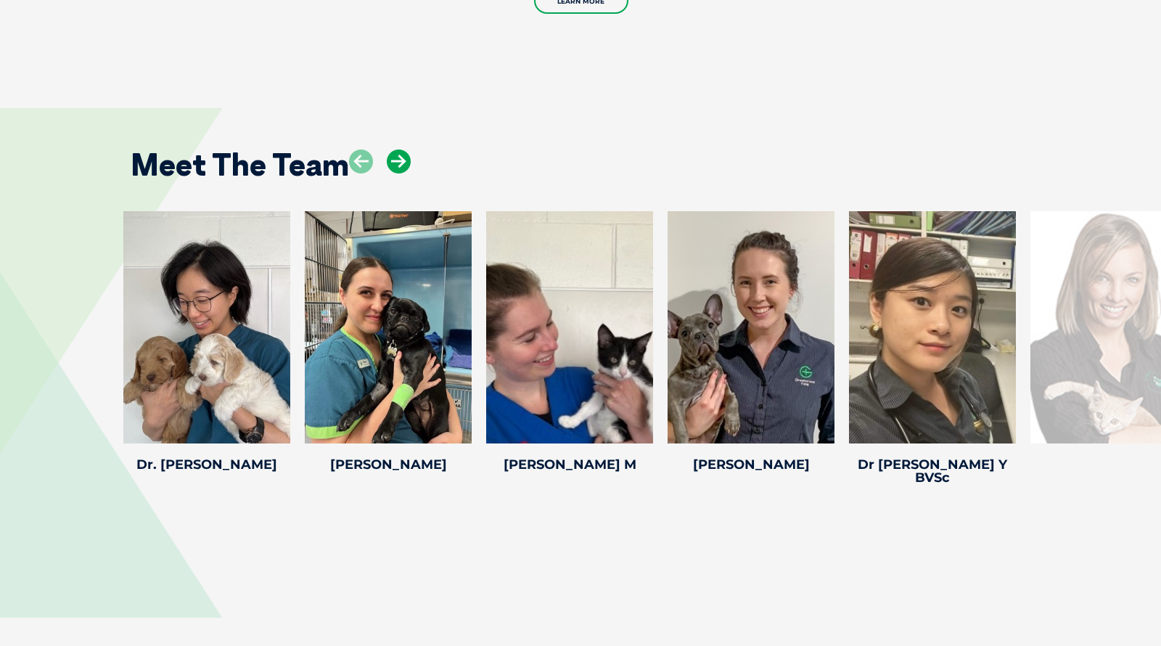
click at [395, 150] on icon at bounding box center [399, 162] width 24 height 24
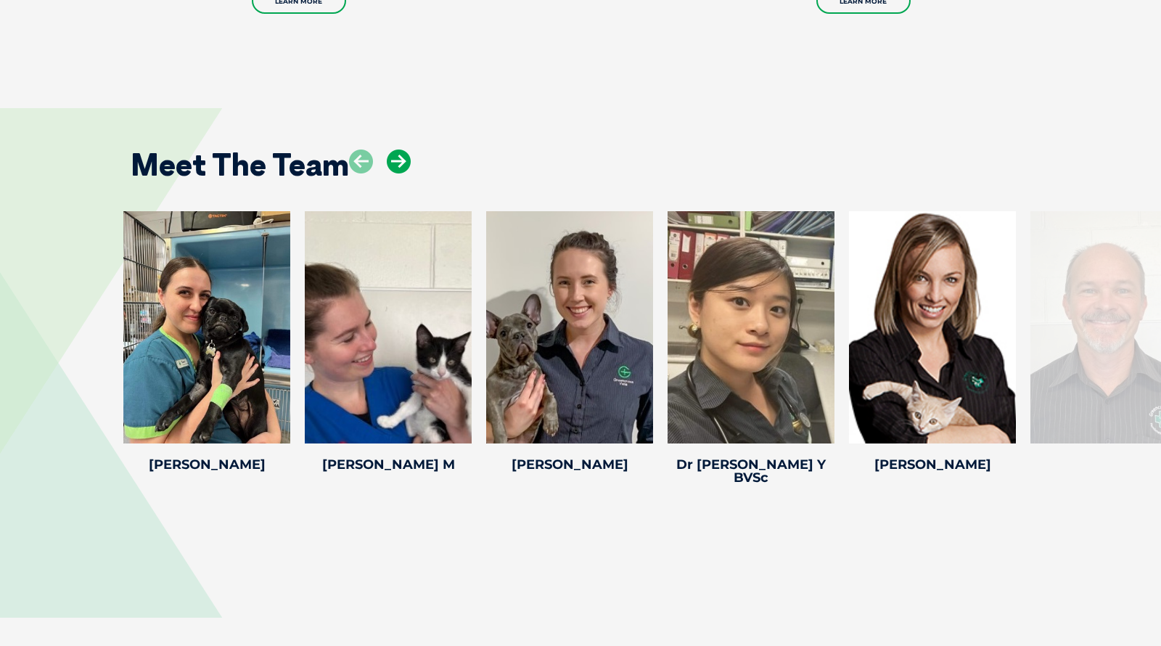
click at [395, 150] on icon at bounding box center [399, 162] width 24 height 24
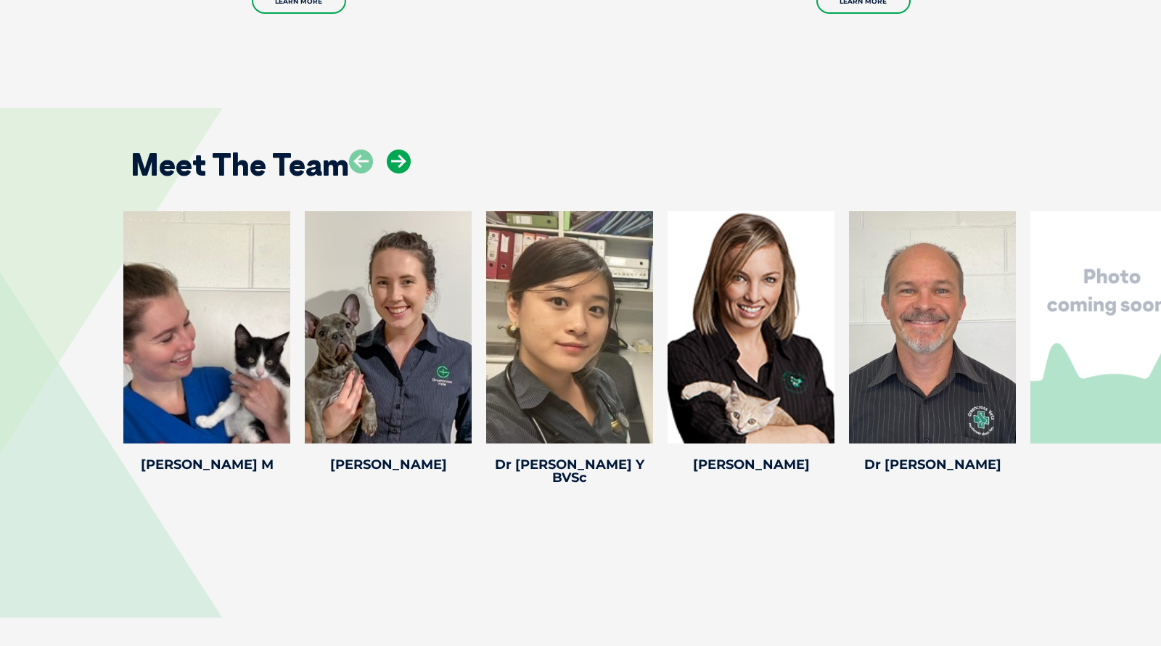
click at [395, 150] on icon at bounding box center [399, 162] width 24 height 24
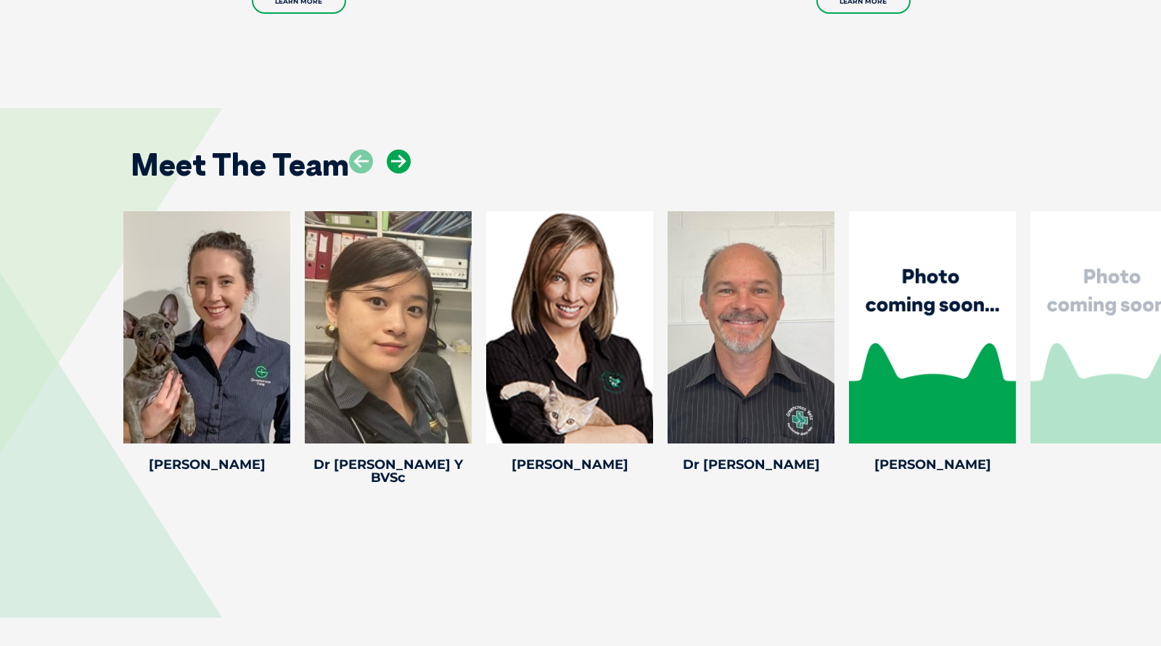
click at [395, 150] on icon at bounding box center [399, 162] width 24 height 24
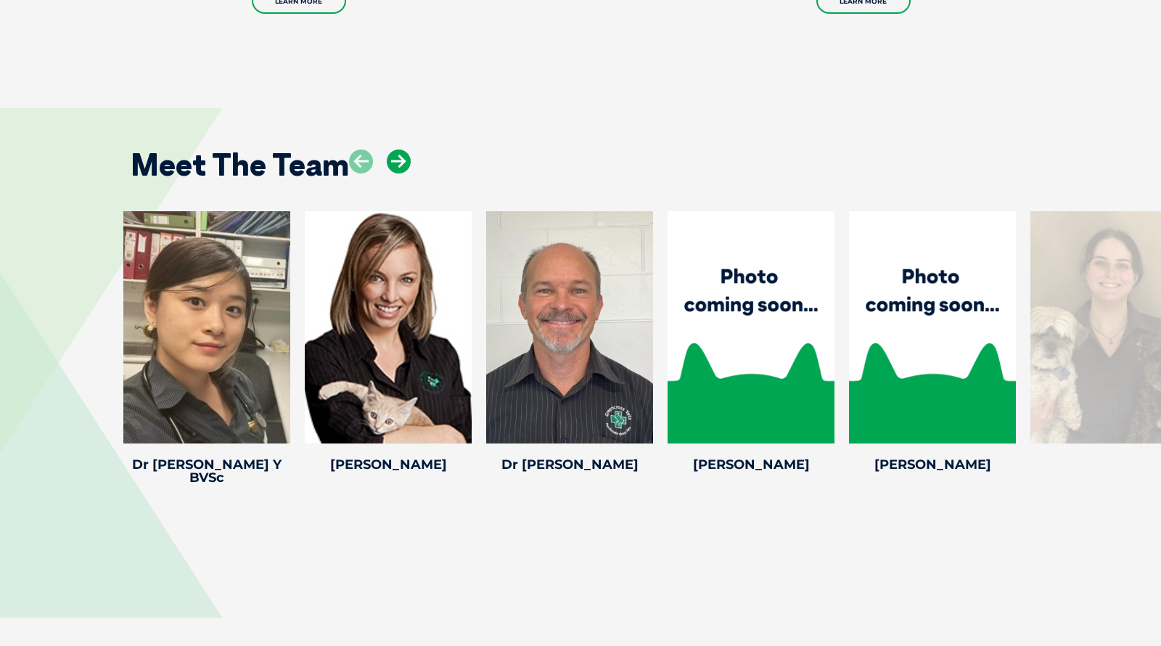
click at [395, 150] on icon at bounding box center [399, 162] width 24 height 24
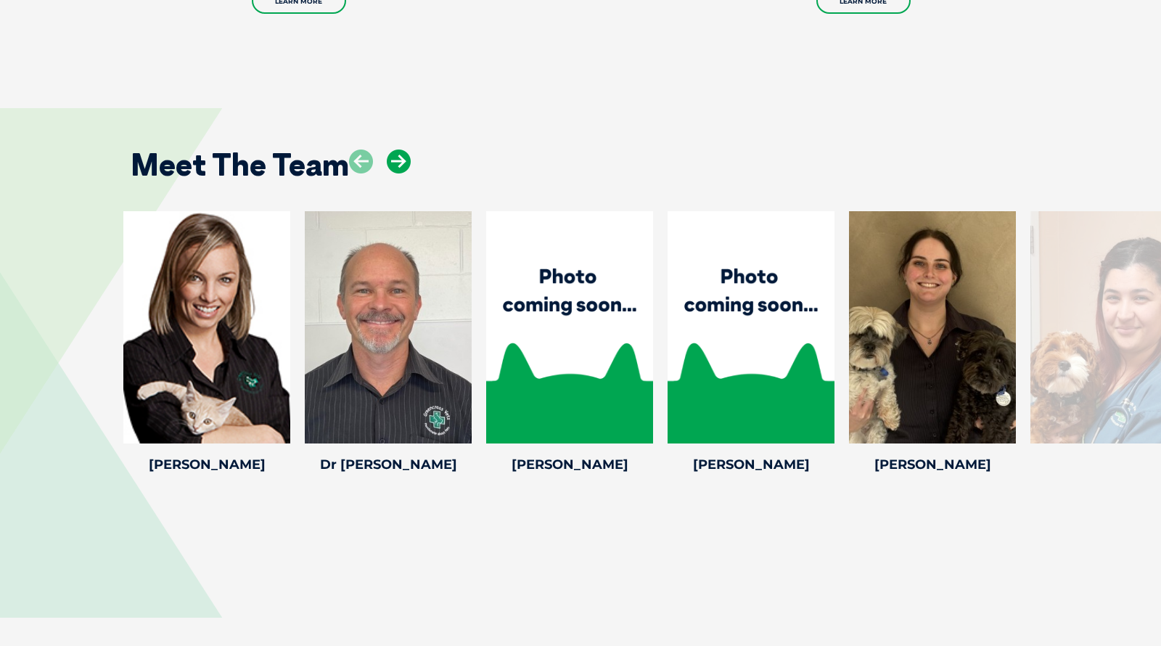
click at [395, 150] on icon at bounding box center [399, 162] width 24 height 24
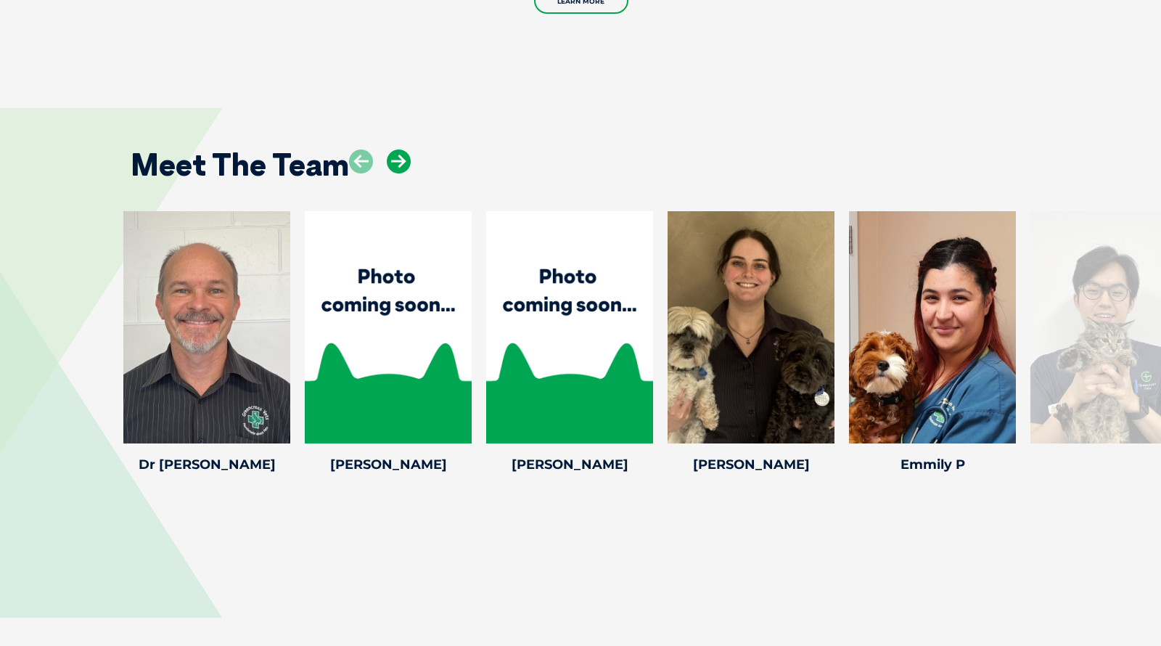
click at [395, 150] on icon at bounding box center [399, 162] width 24 height 24
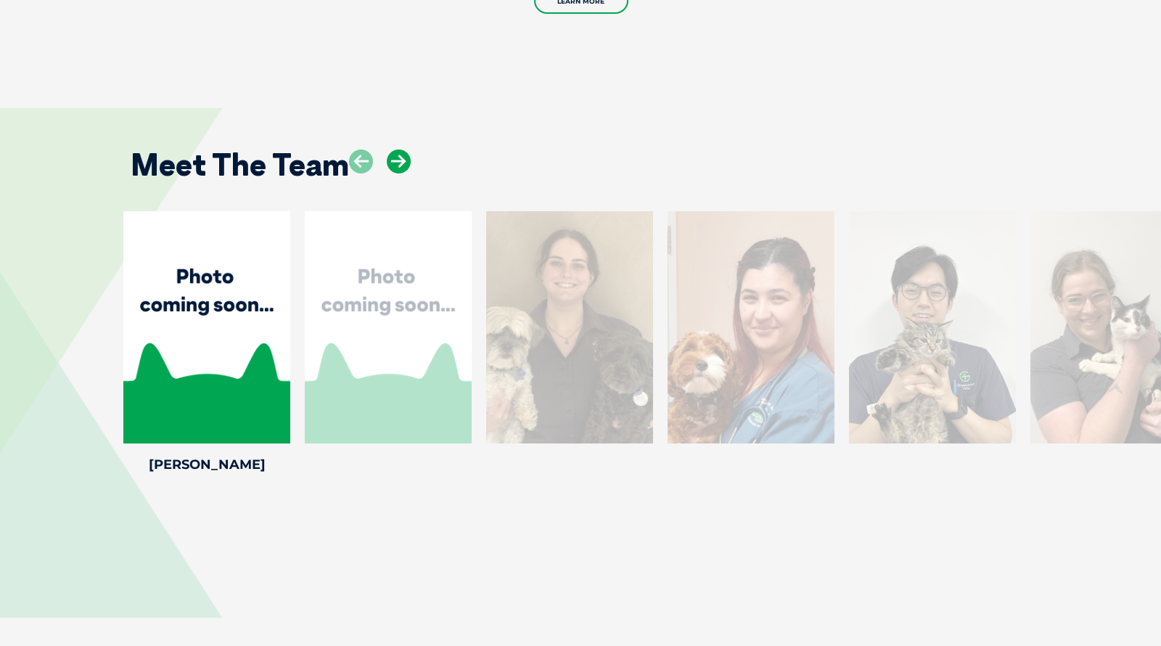
click at [395, 150] on icon at bounding box center [399, 162] width 24 height 24
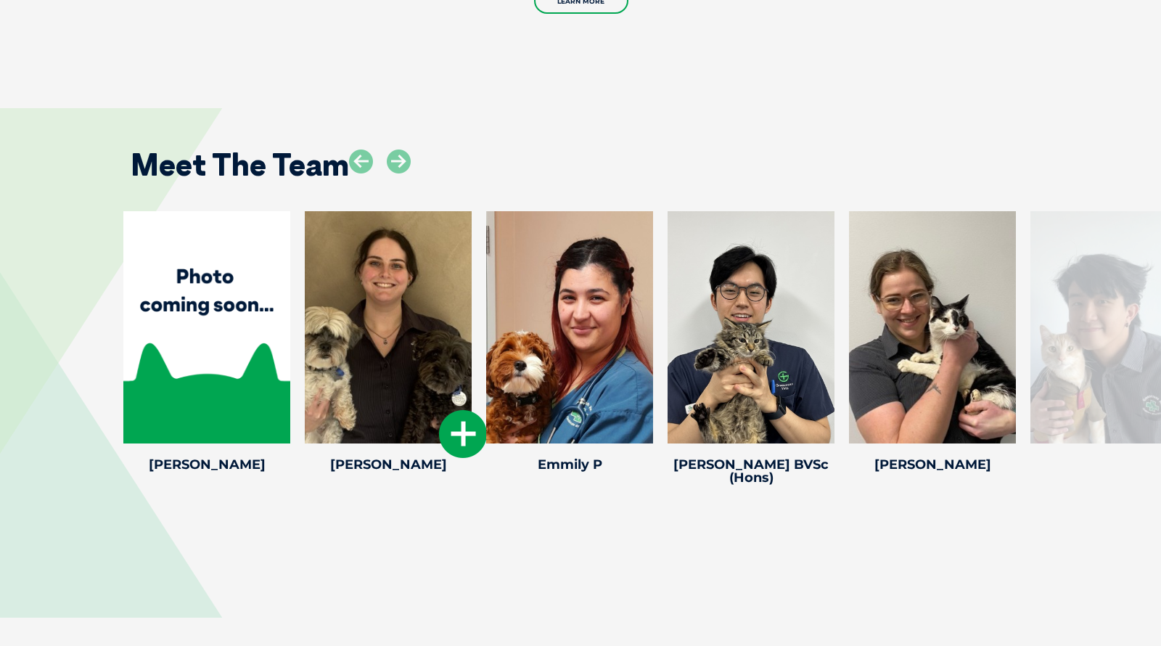
click at [469, 410] on icon at bounding box center [463, 434] width 48 height 48
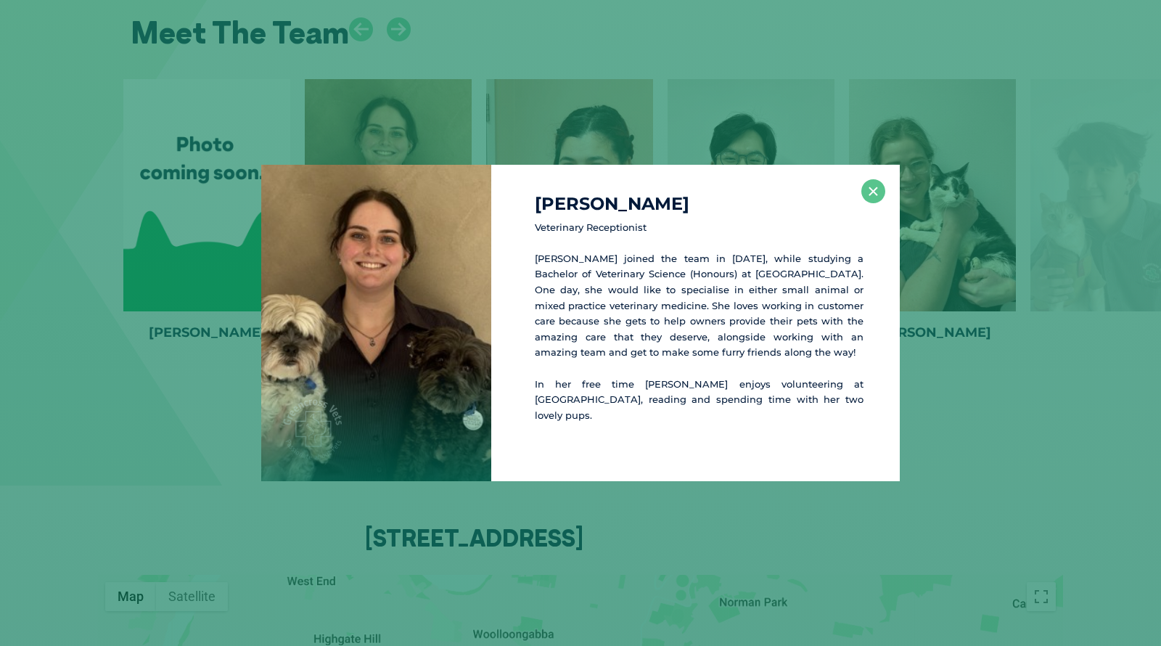
scroll to position [3060, 0]
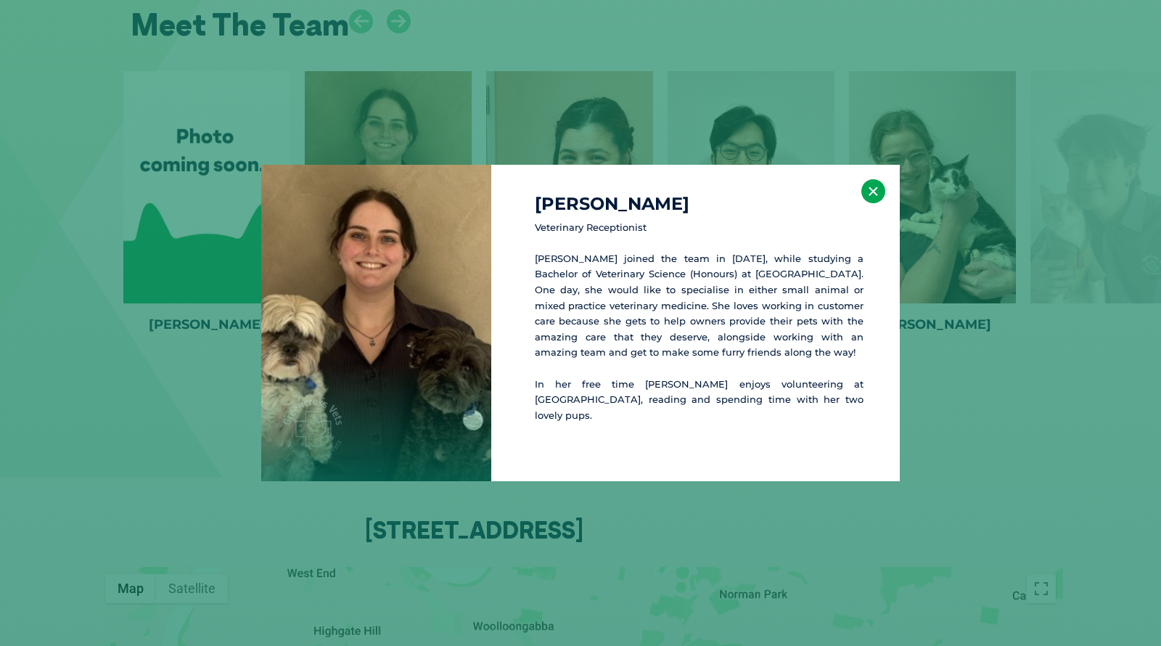
click at [774, 202] on button "×" at bounding box center [874, 191] width 24 height 24
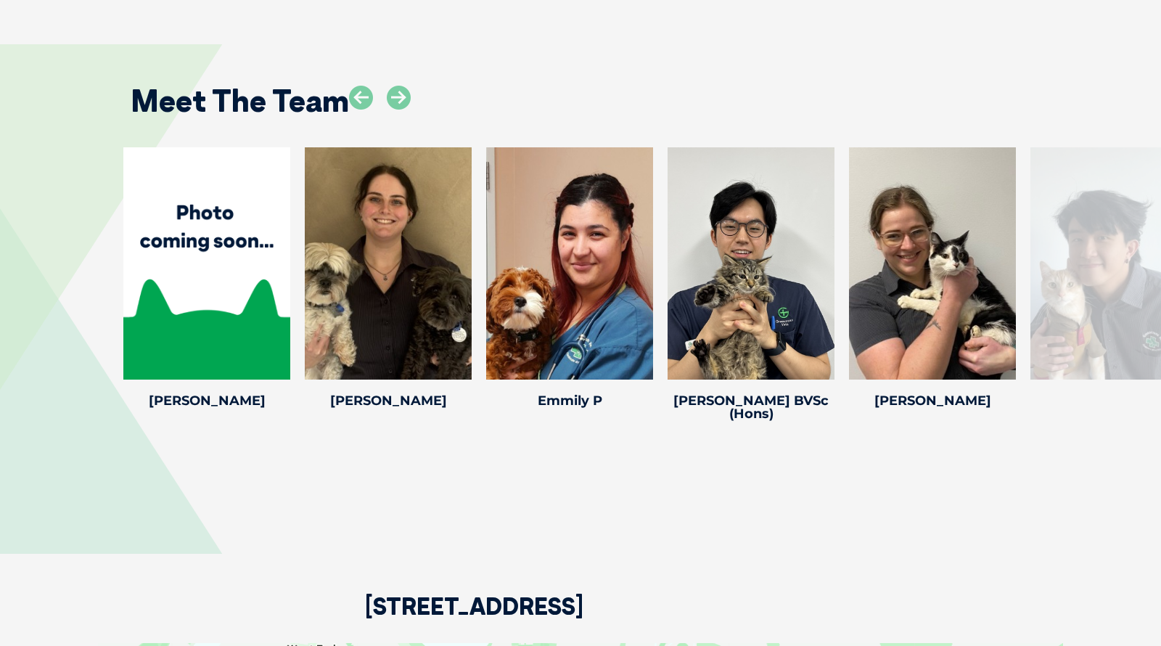
scroll to position [2924, 0]
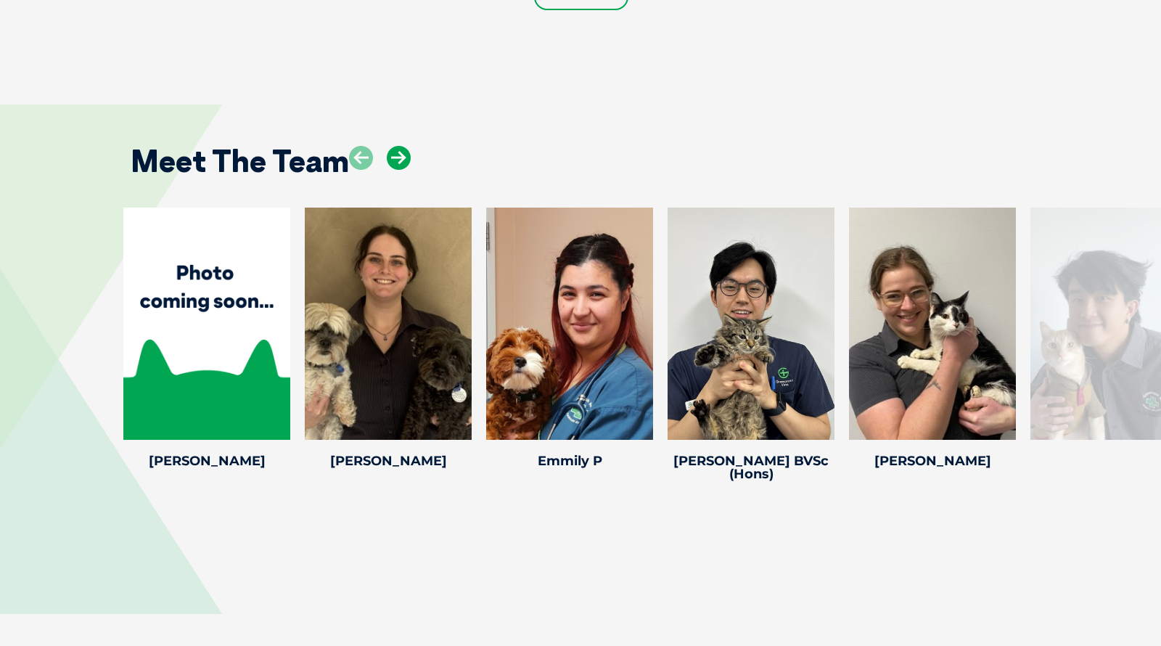
click at [399, 146] on icon at bounding box center [399, 158] width 24 height 24
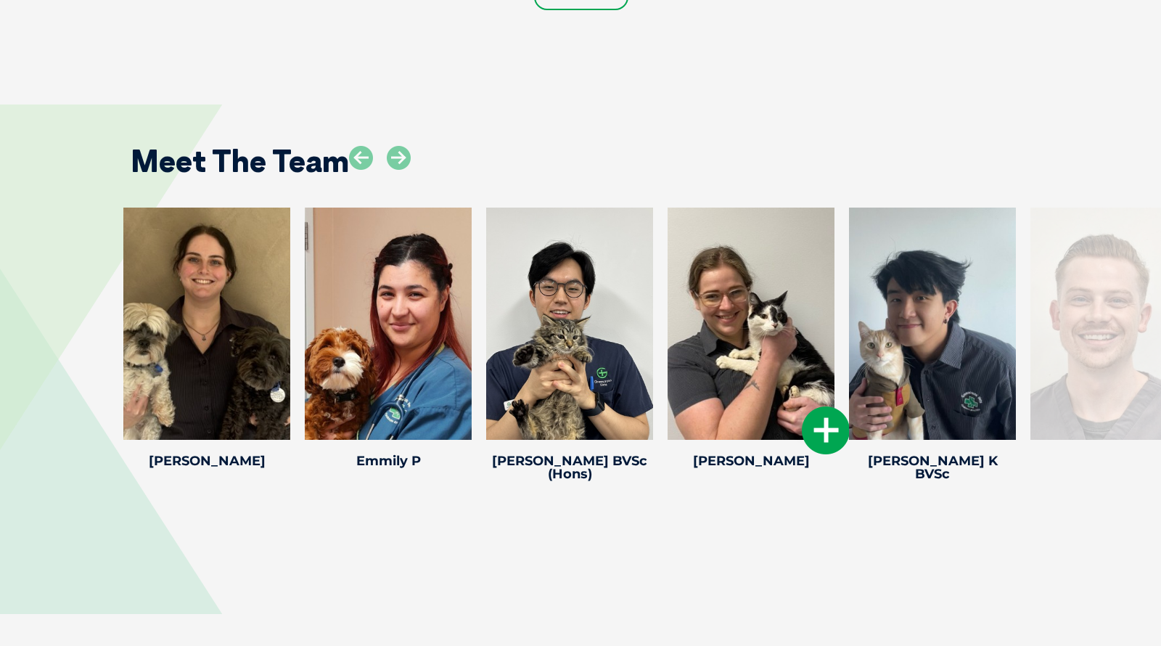
click at [774, 406] on icon at bounding box center [826, 430] width 48 height 48
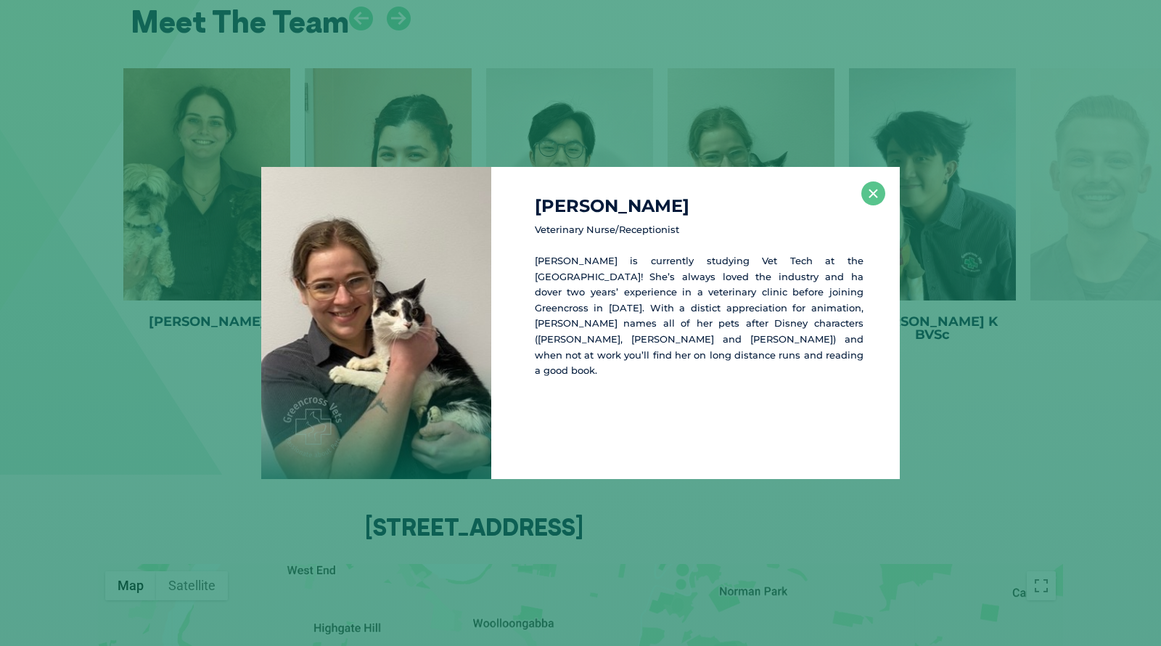
scroll to position [3064, 0]
click at [774, 196] on button "×" at bounding box center [874, 193] width 24 height 24
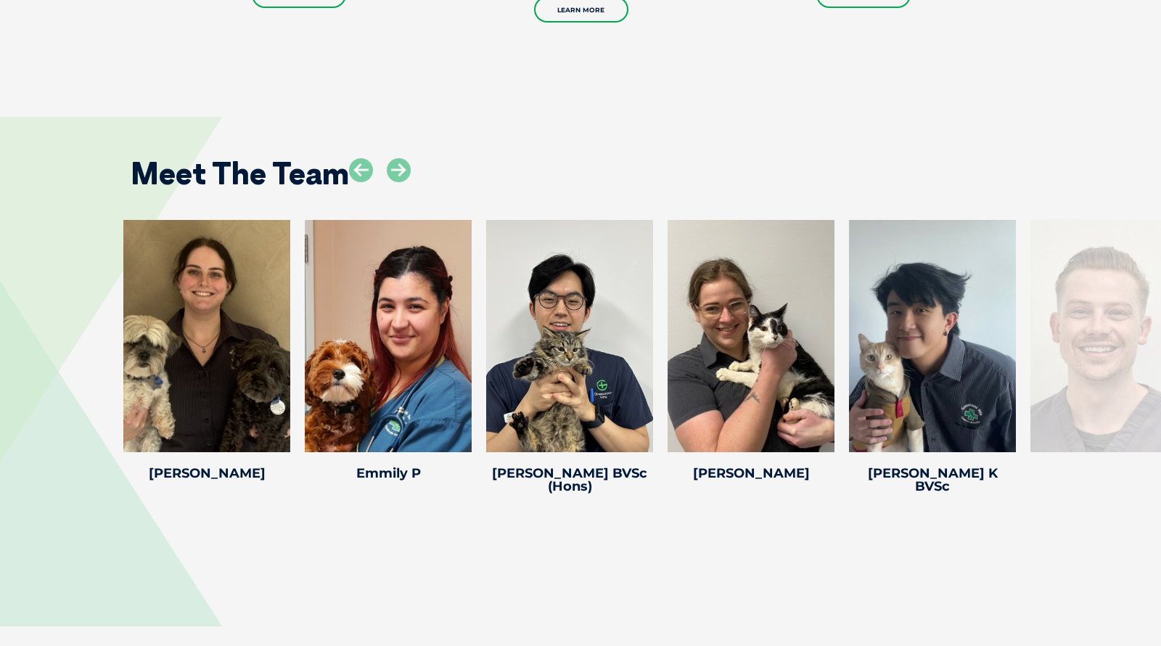
scroll to position [2908, 0]
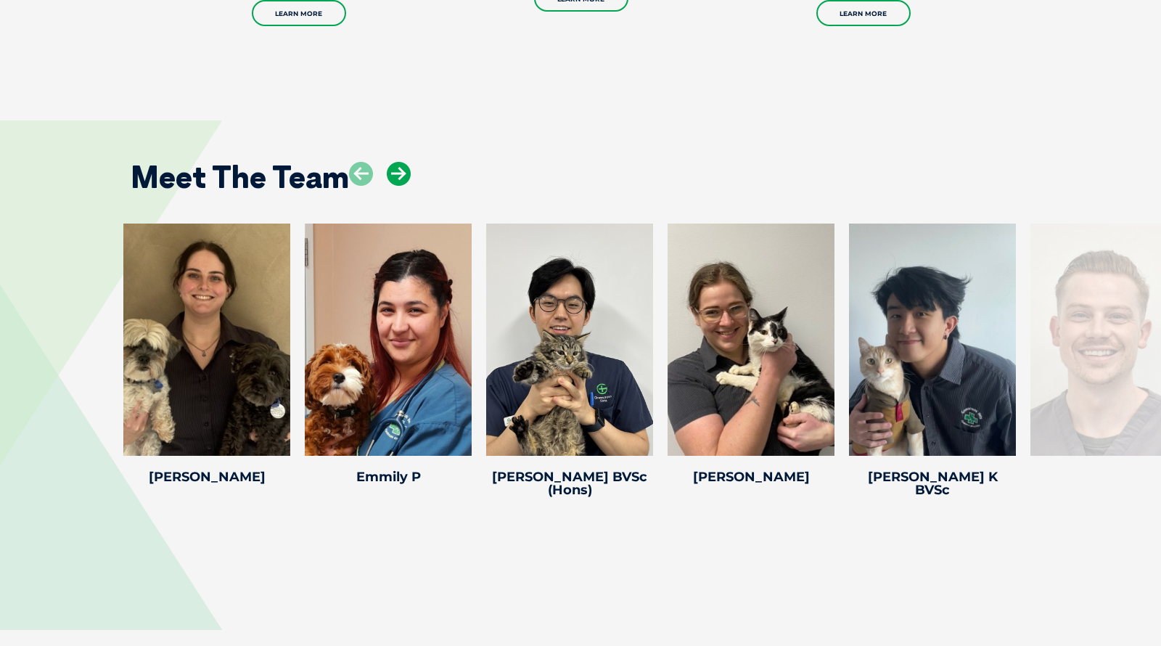
click at [399, 162] on icon at bounding box center [399, 174] width 24 height 24
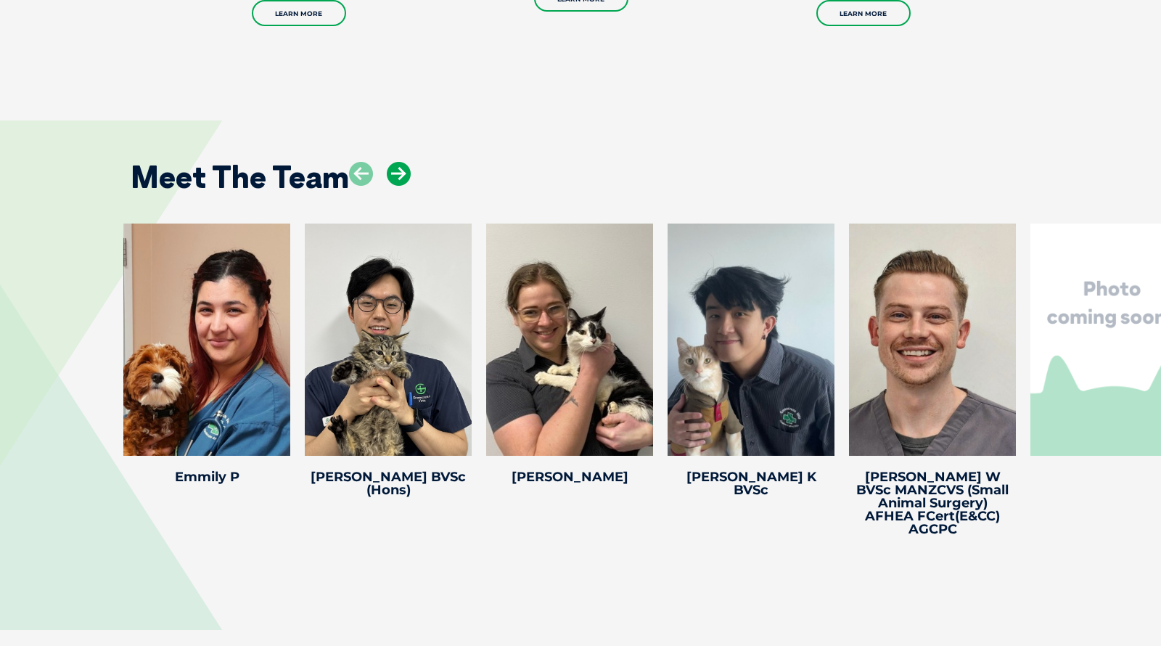
click at [399, 162] on icon at bounding box center [399, 174] width 24 height 24
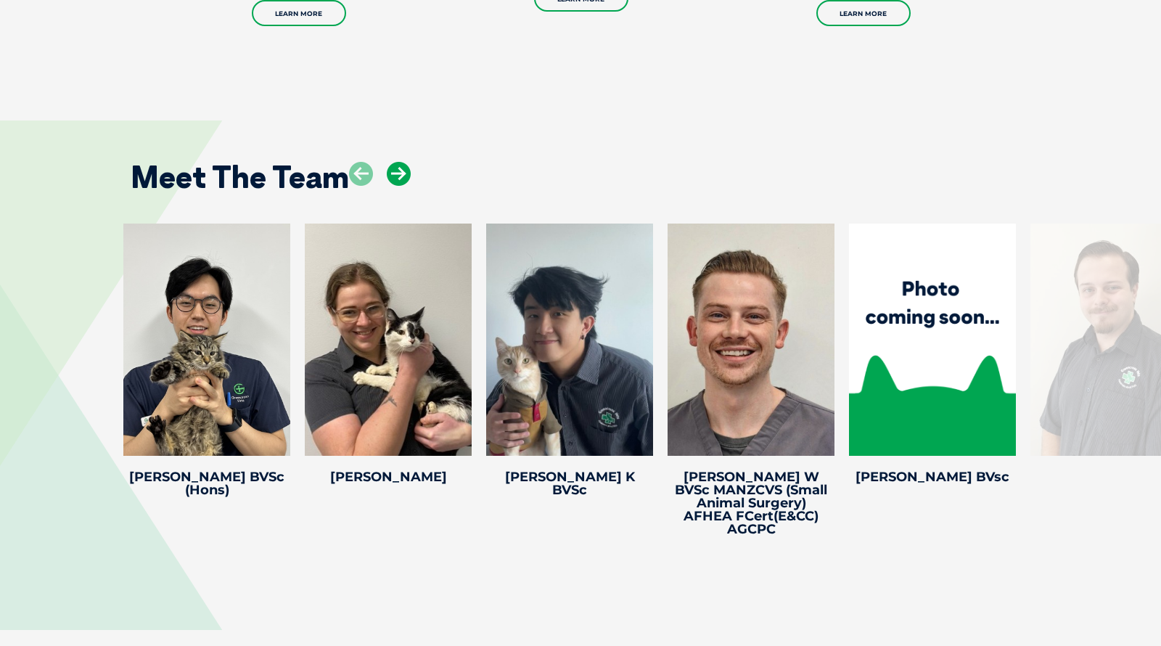
click at [399, 162] on icon at bounding box center [399, 174] width 24 height 24
